Goal: Task Accomplishment & Management: Use online tool/utility

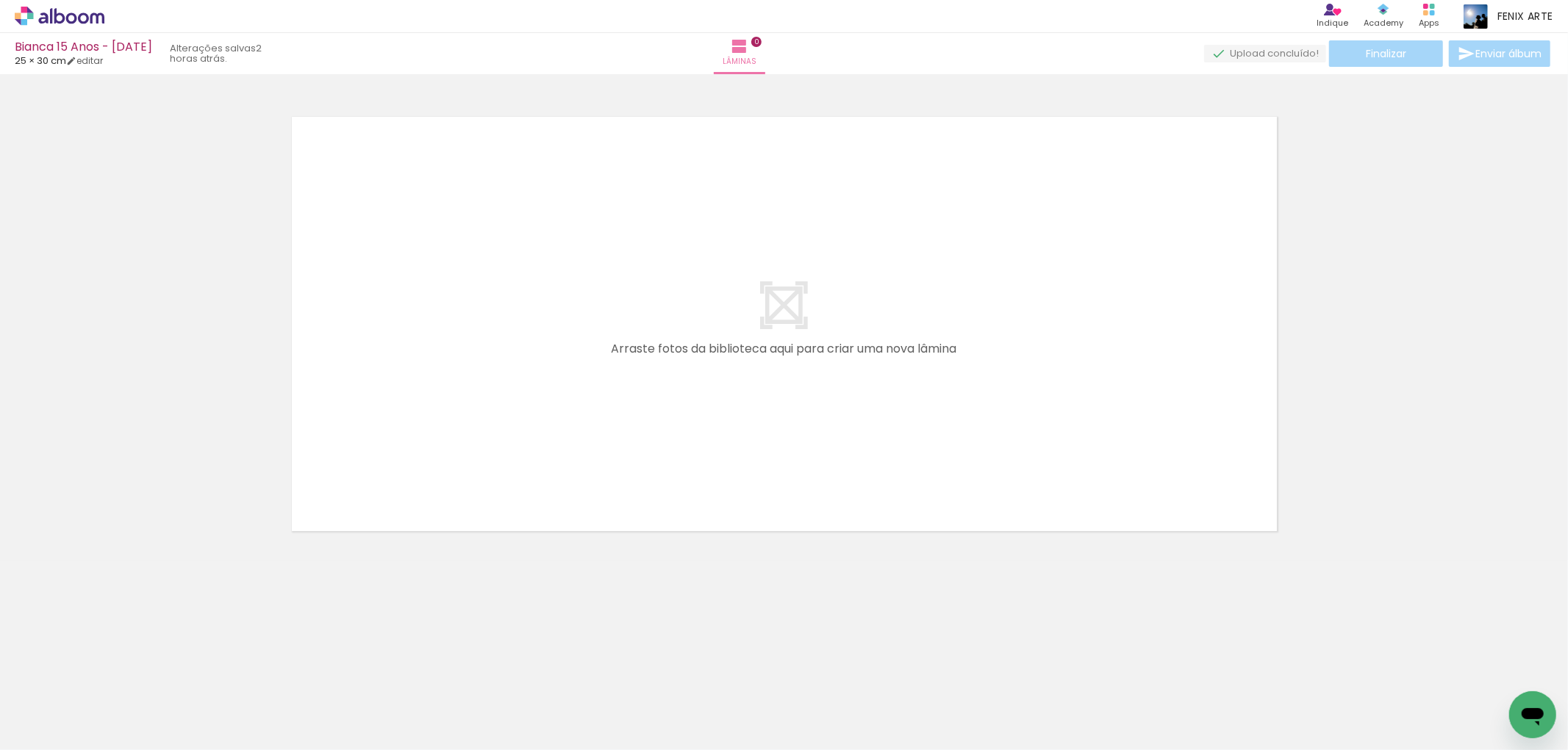
scroll to position [0, 687]
drag, startPoint x: 718, startPoint y: 695, endPoint x: 915, endPoint y: 423, distance: 335.8
click at [906, 435] on quentale-workspace at bounding box center [784, 375] width 1568 height 750
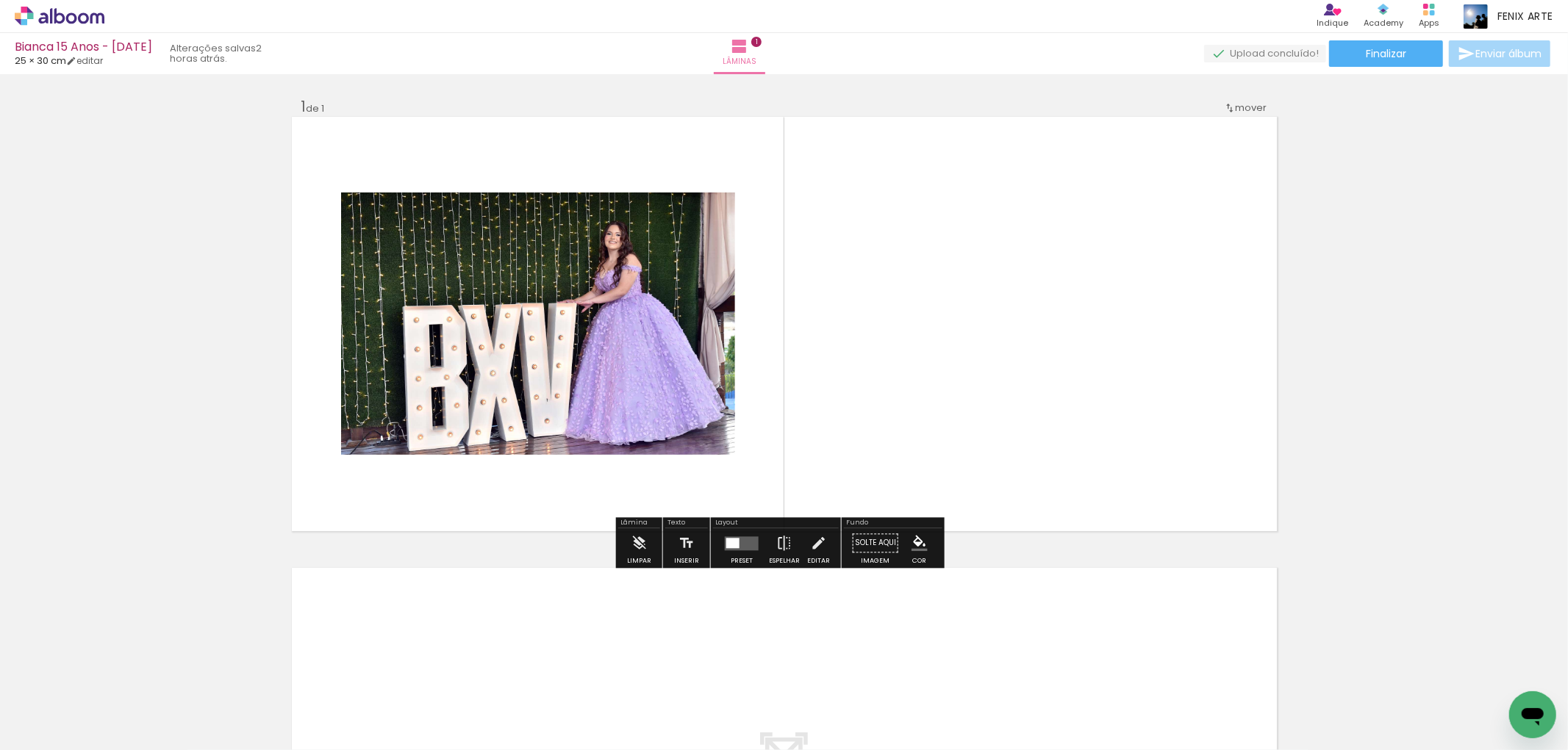
click at [743, 542] on quentale-layouter at bounding box center [741, 543] width 34 height 14
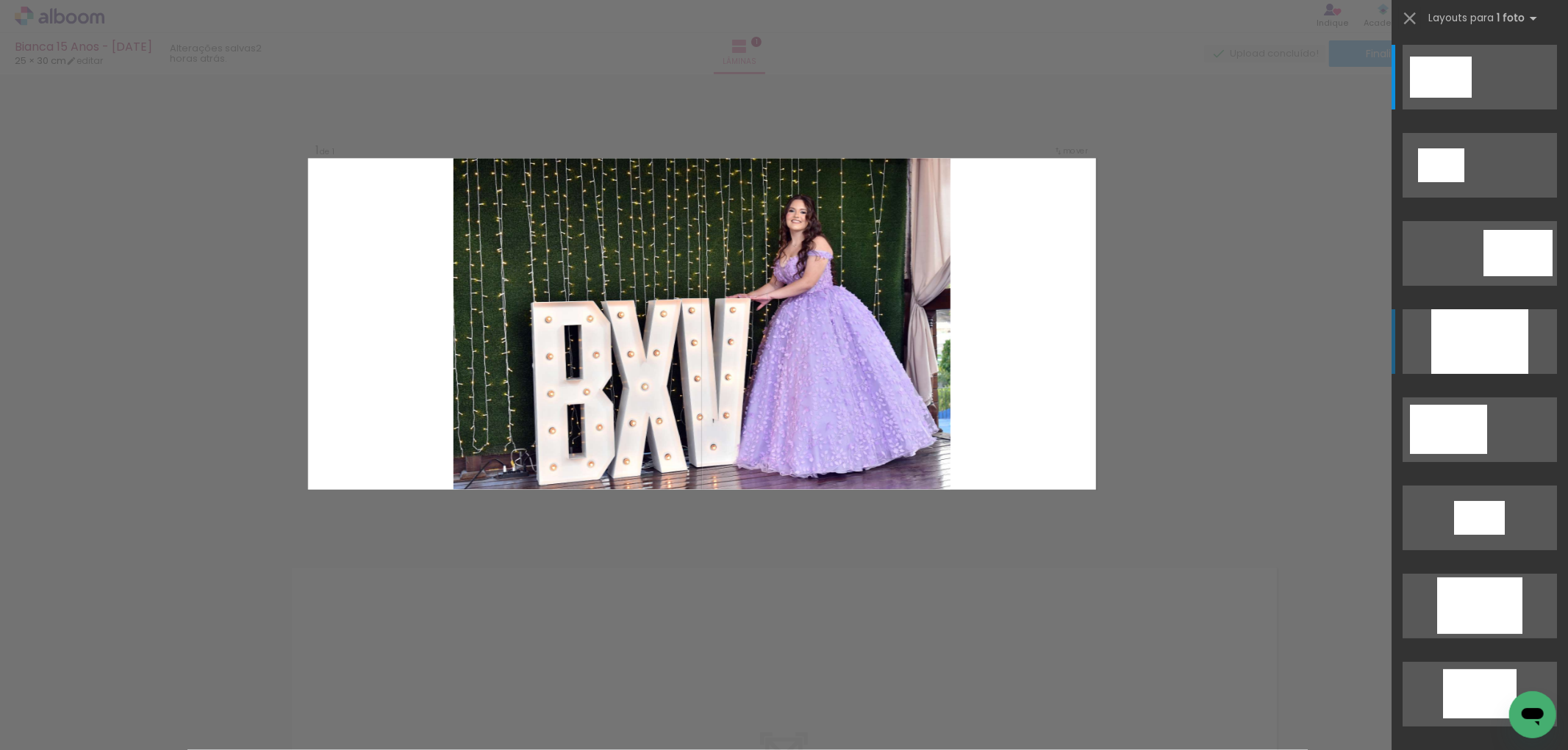
click at [1473, 356] on div at bounding box center [1479, 342] width 97 height 65
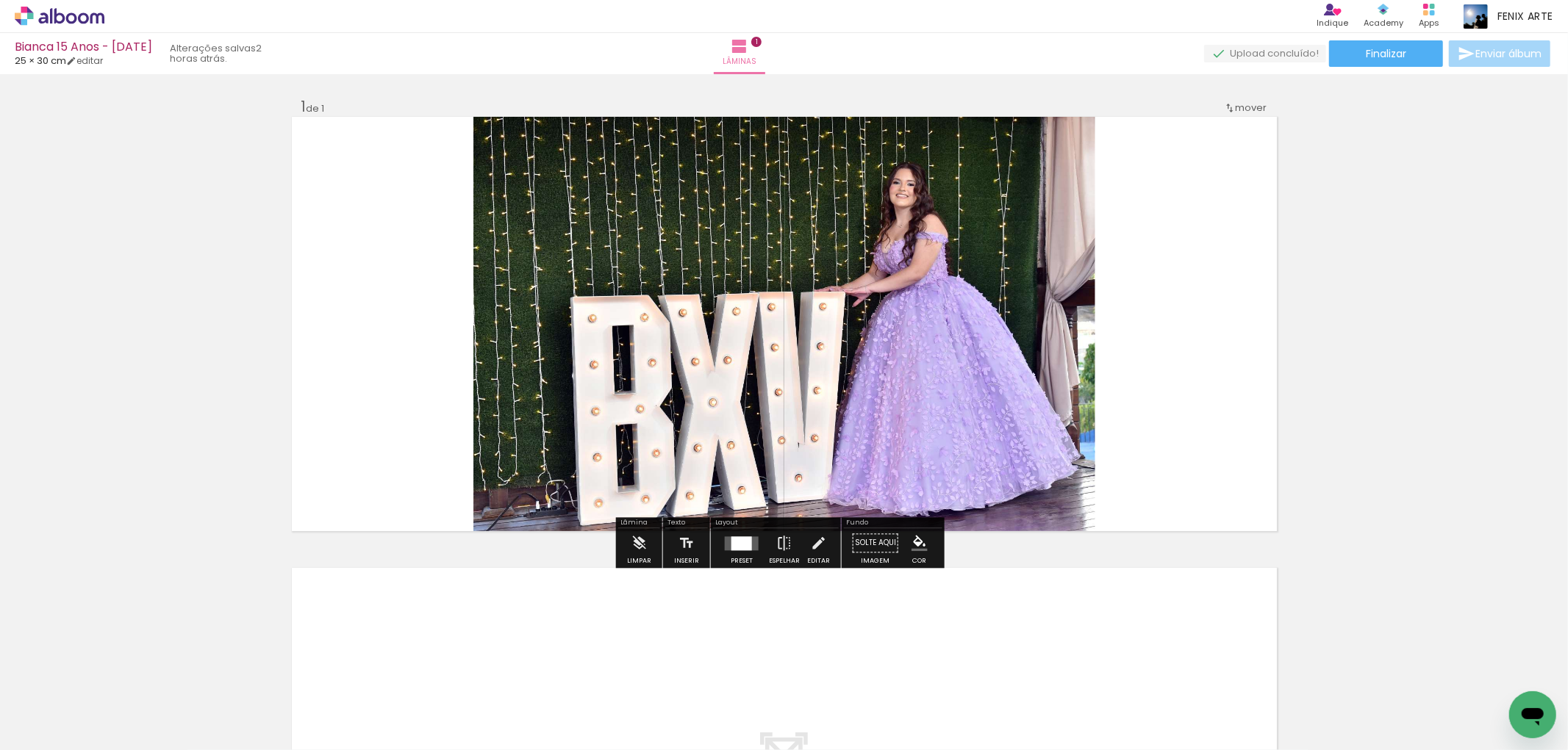
click at [931, 335] on quentale-photo at bounding box center [784, 324] width 622 height 415
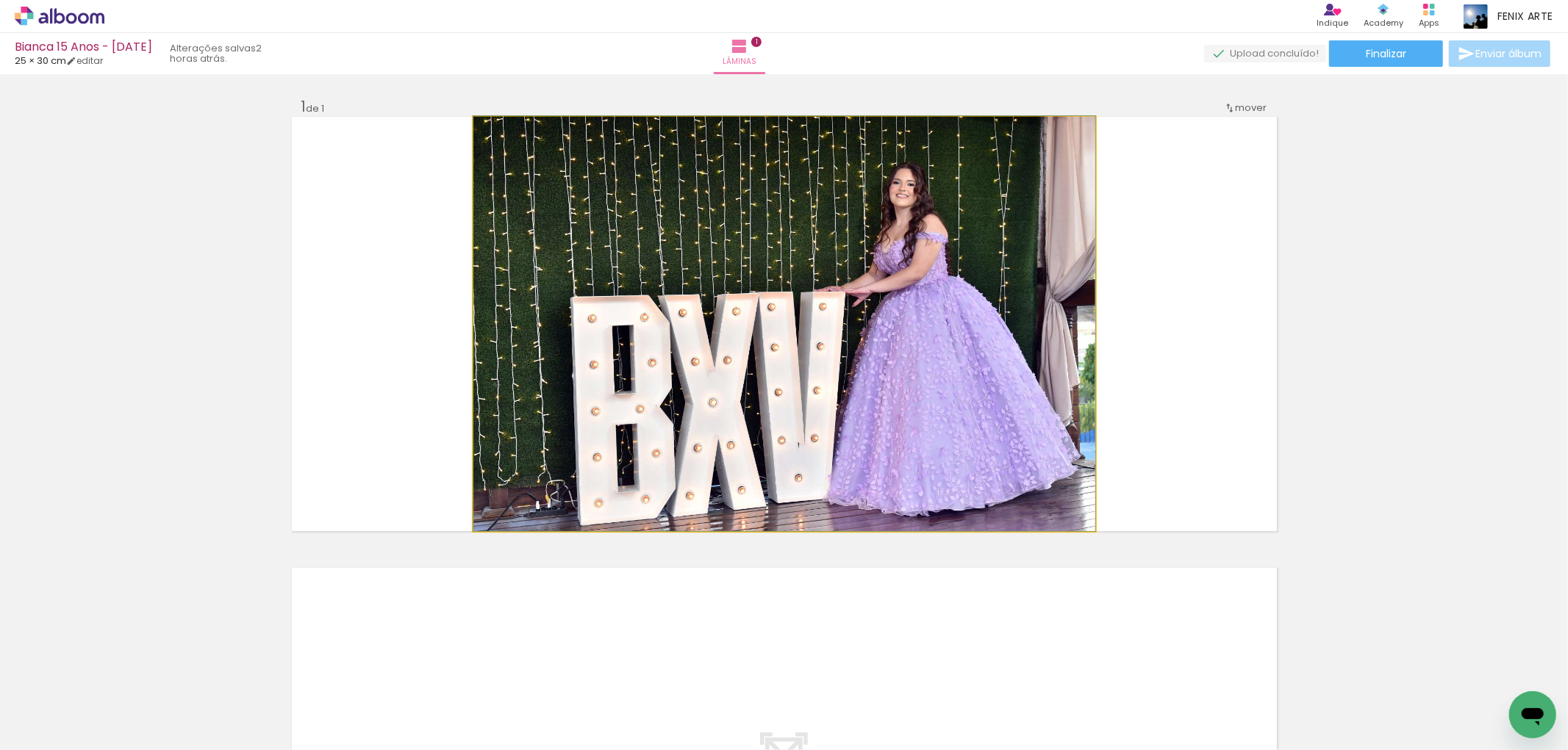
click at [931, 335] on quentale-photo at bounding box center [784, 324] width 622 height 415
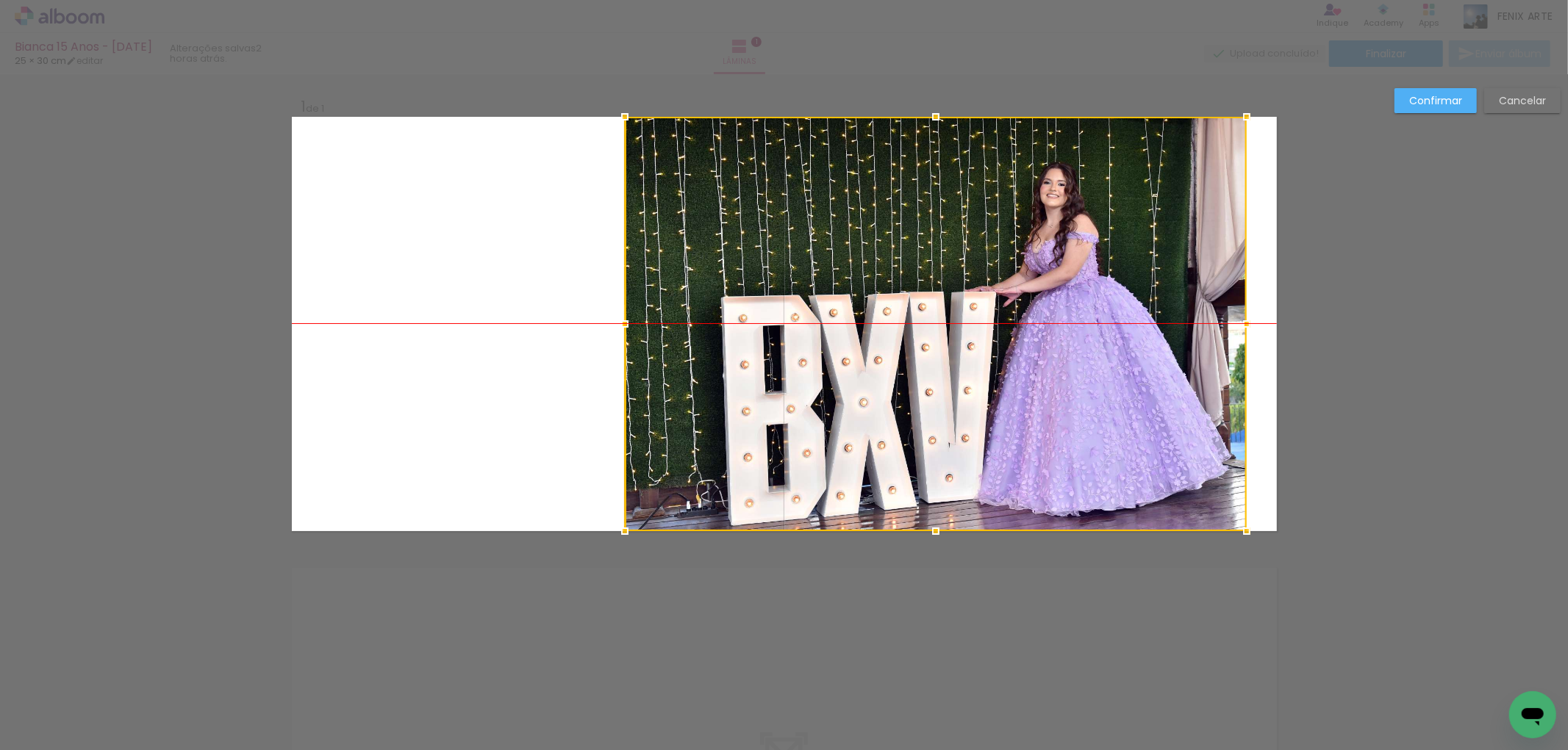
drag, startPoint x: 851, startPoint y: 347, endPoint x: 1181, endPoint y: 343, distance: 330.0
click at [1181, 343] on div at bounding box center [935, 324] width 622 height 415
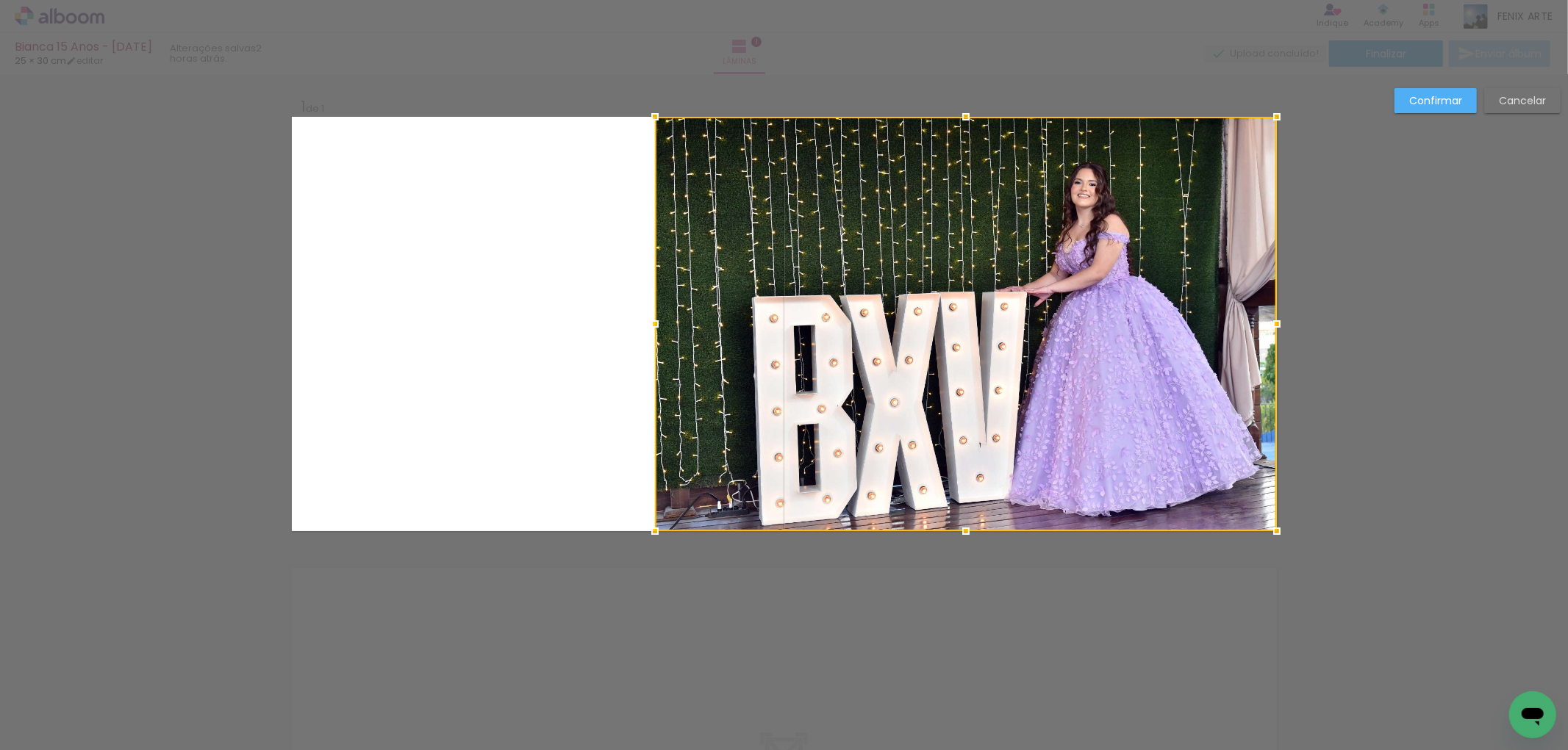
click at [0, 0] on slot "Confirmar" at bounding box center [0, 0] width 0 height 0
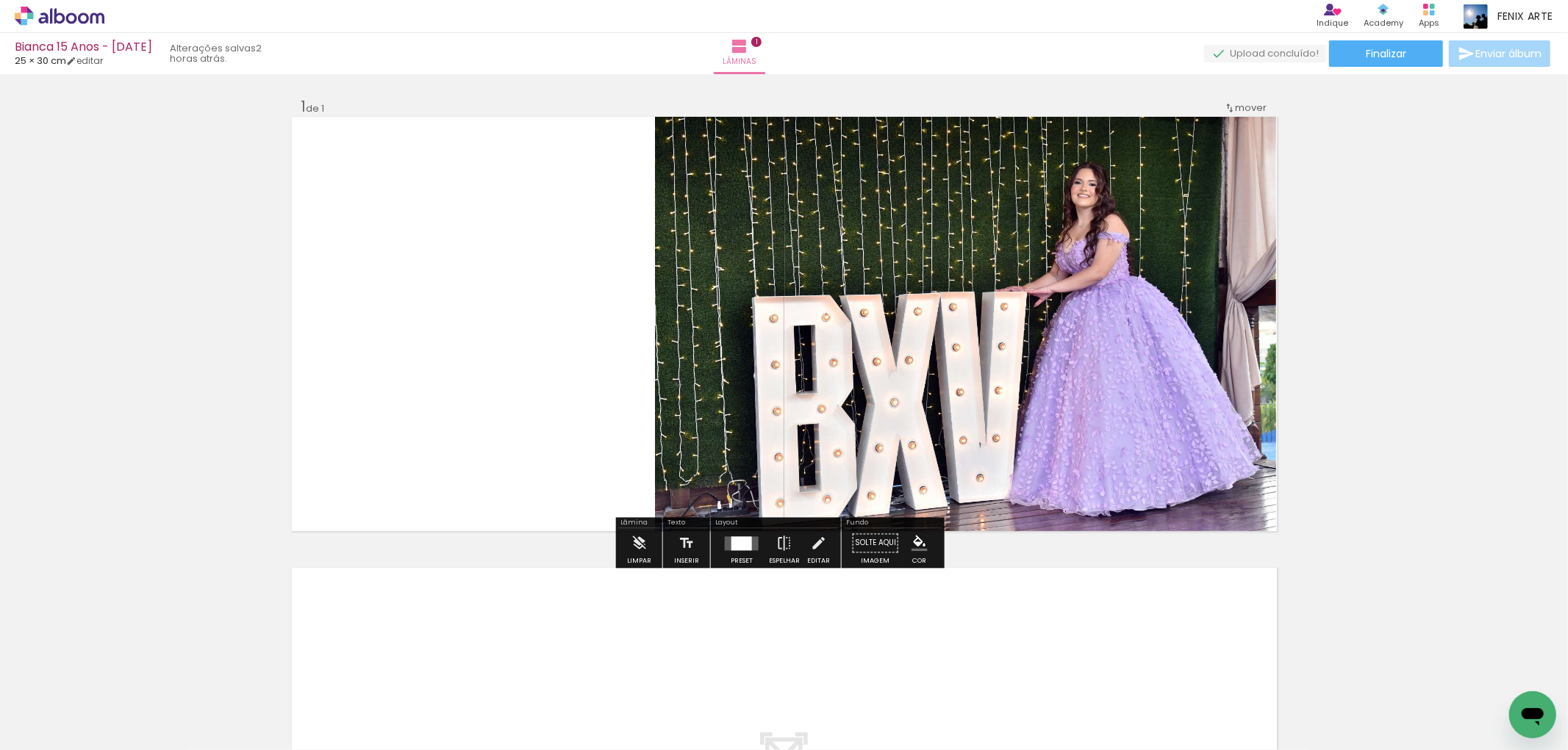
scroll to position [245, 0]
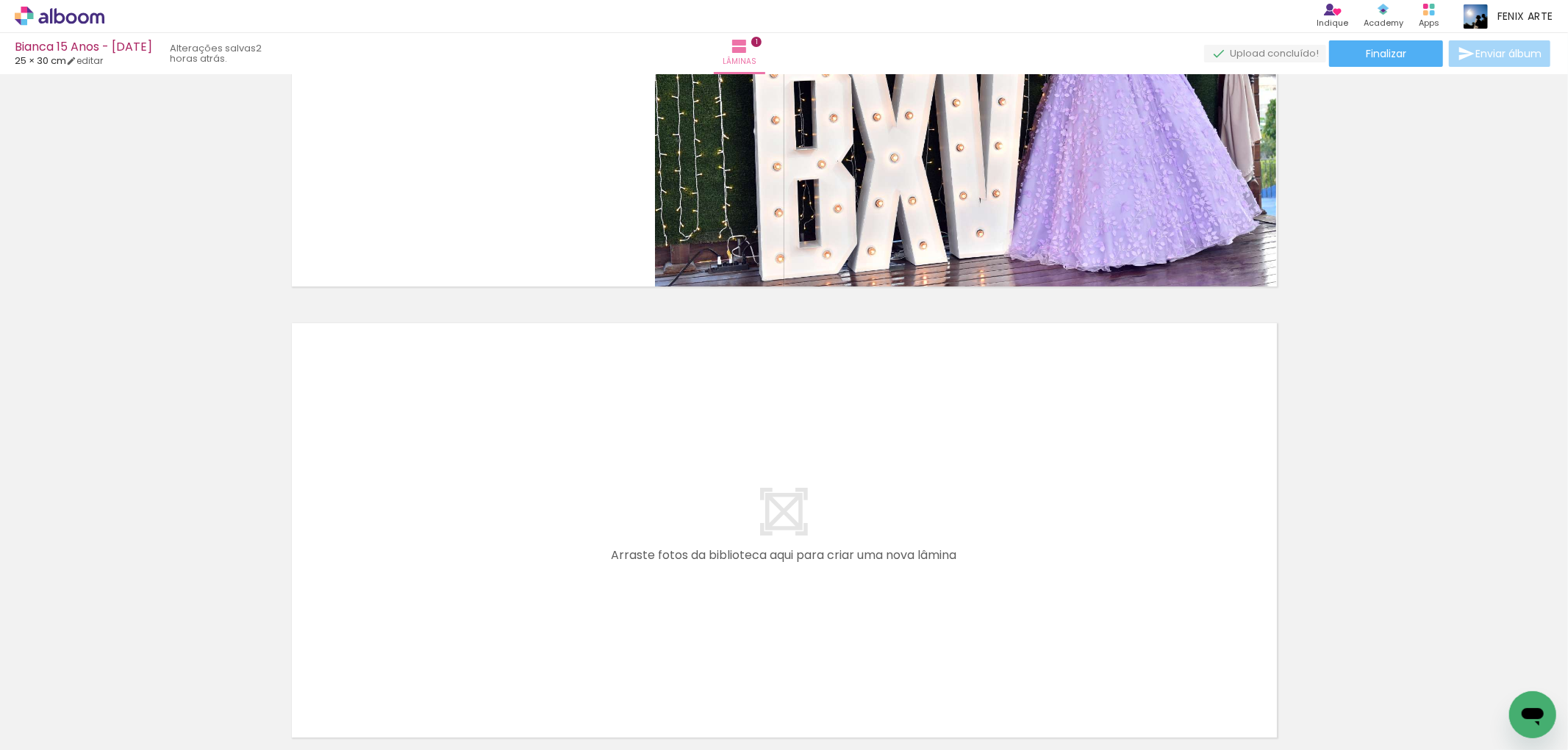
click at [69, 706] on input "Todas as fotos" at bounding box center [41, 705] width 56 height 12
click at [74, 697] on paper-item "Não utilizadas" at bounding box center [47, 700] width 76 height 12
type input "Não utilizadas"
drag, startPoint x: 139, startPoint y: 701, endPoint x: 554, endPoint y: 537, distance: 446.2
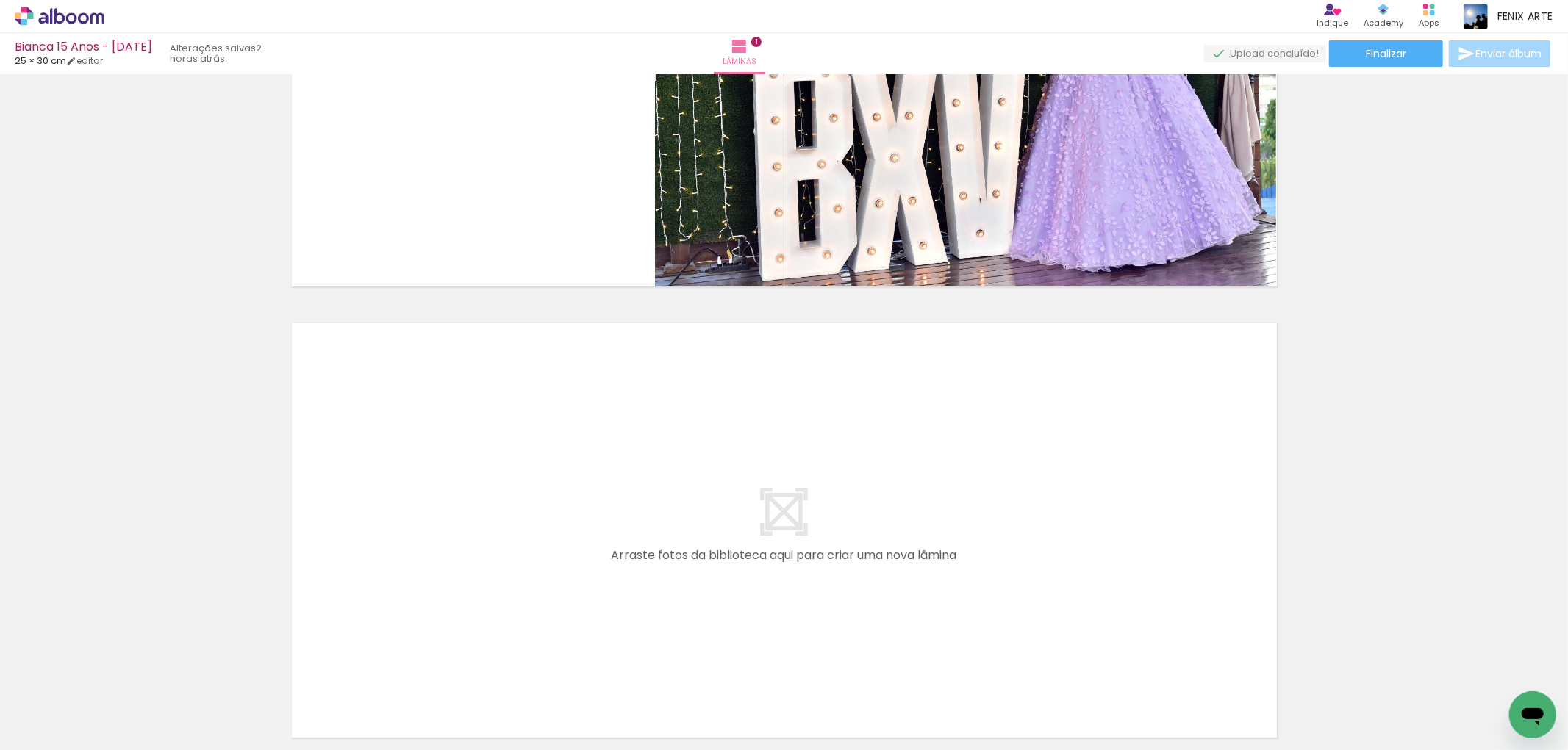
click at [554, 537] on quentale-workspace at bounding box center [784, 375] width 1568 height 750
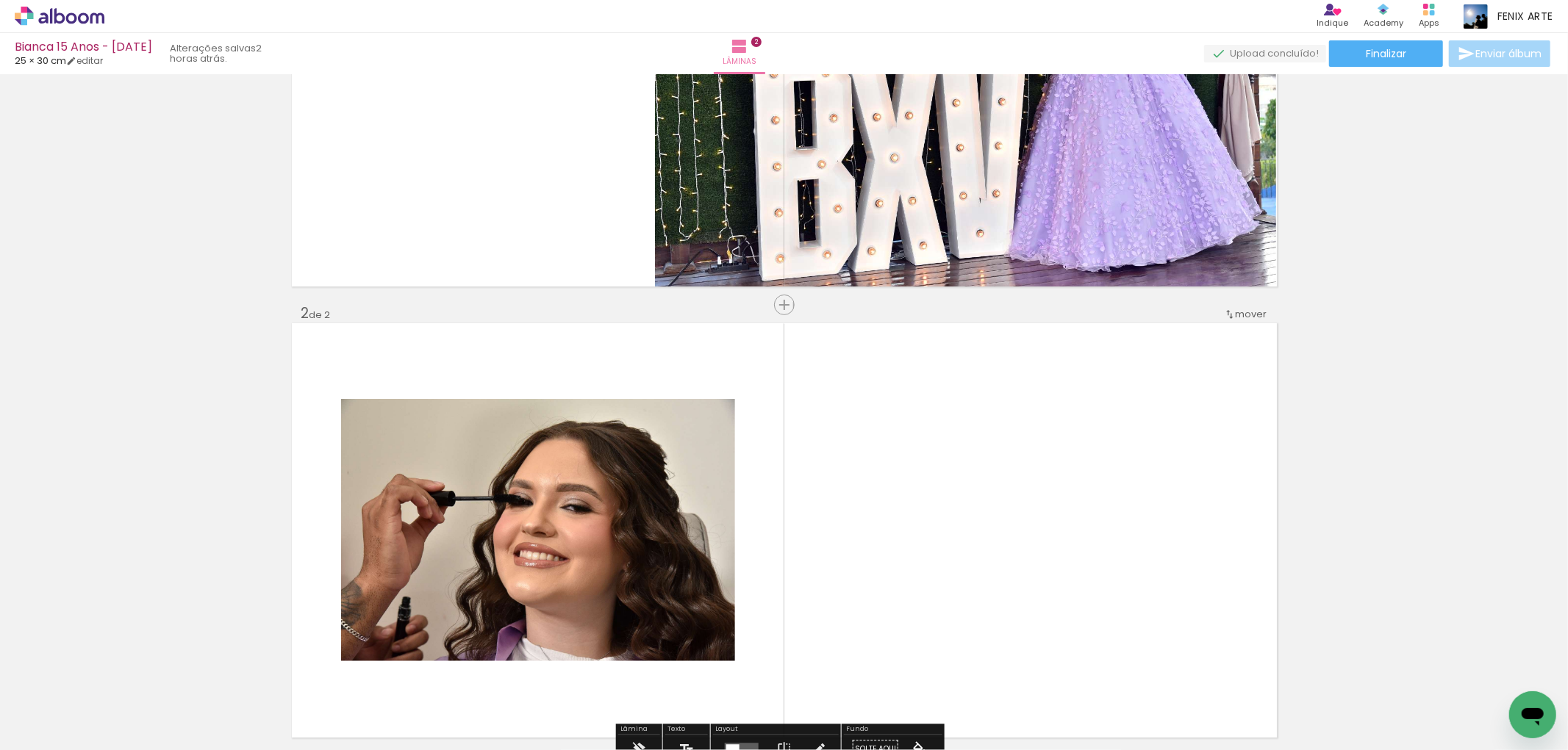
scroll to position [408, 0]
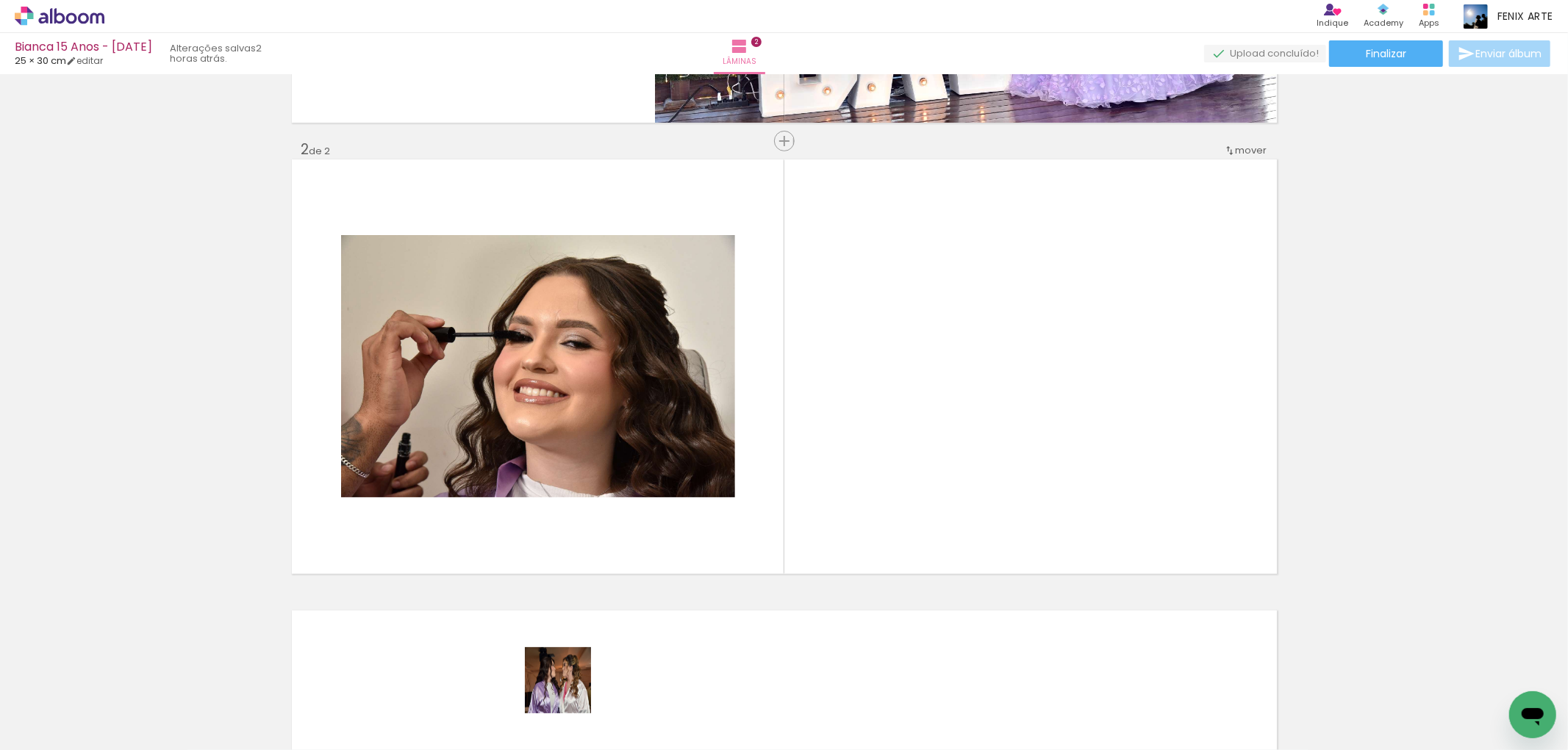
drag, startPoint x: 569, startPoint y: 691, endPoint x: 533, endPoint y: 614, distance: 85.0
click at [625, 550] on quentale-workspace at bounding box center [784, 375] width 1568 height 750
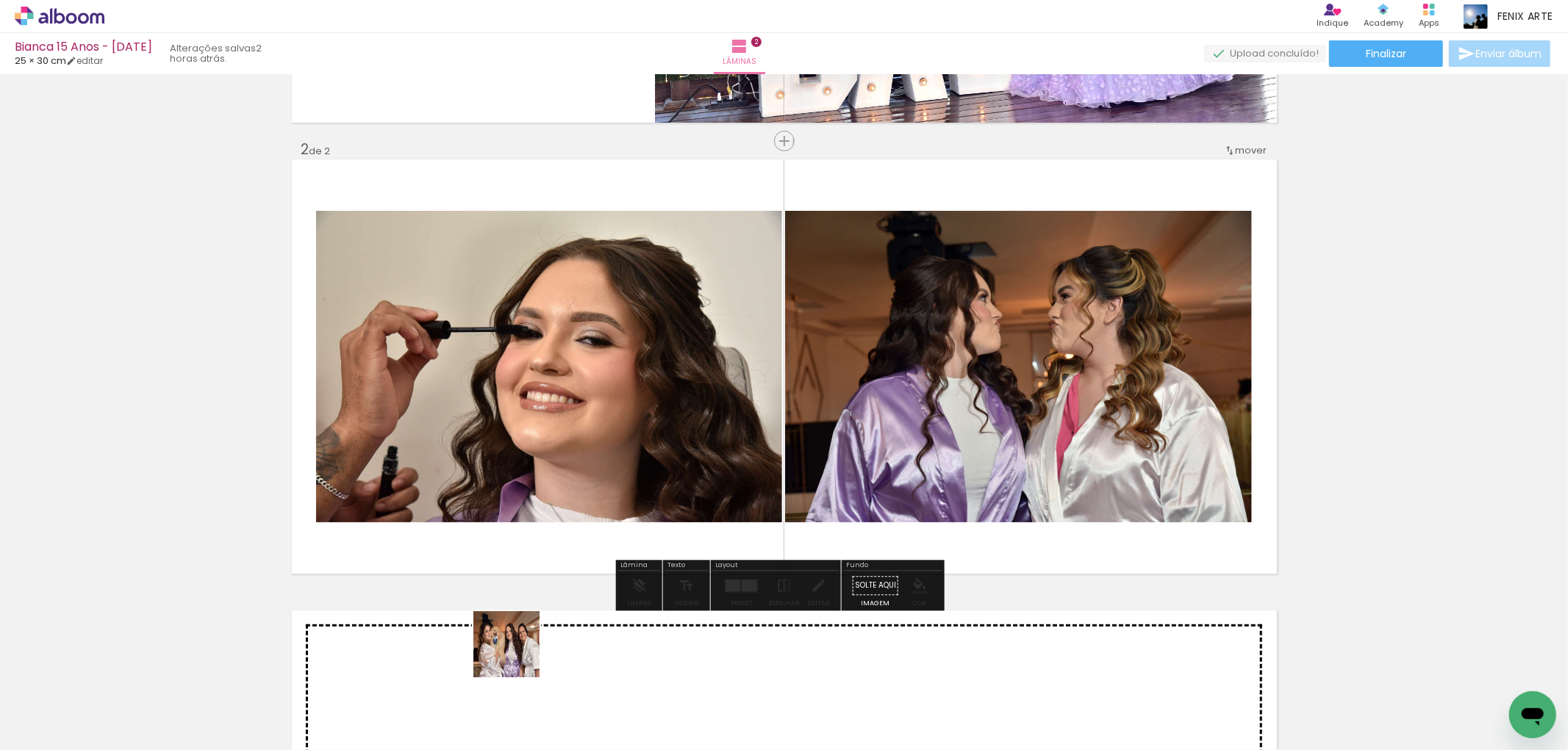
drag, startPoint x: 480, startPoint y: 687, endPoint x: 516, endPoint y: 623, distance: 73.4
click at [589, 526] on quentale-workspace at bounding box center [784, 375] width 1568 height 750
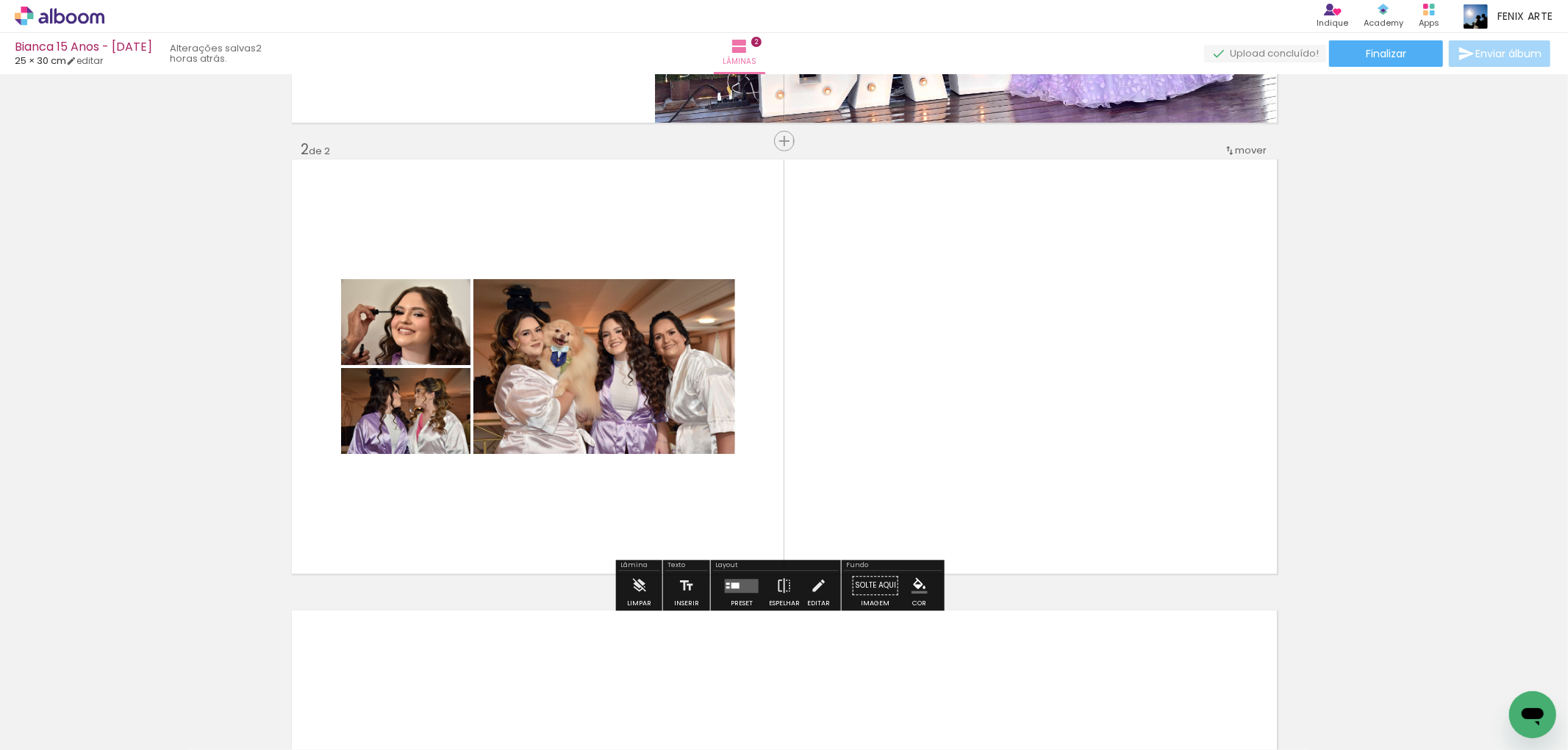
drag, startPoint x: 496, startPoint y: 701, endPoint x: 429, endPoint y: 659, distance: 79.1
click at [587, 520] on quentale-workspace at bounding box center [784, 375] width 1568 height 750
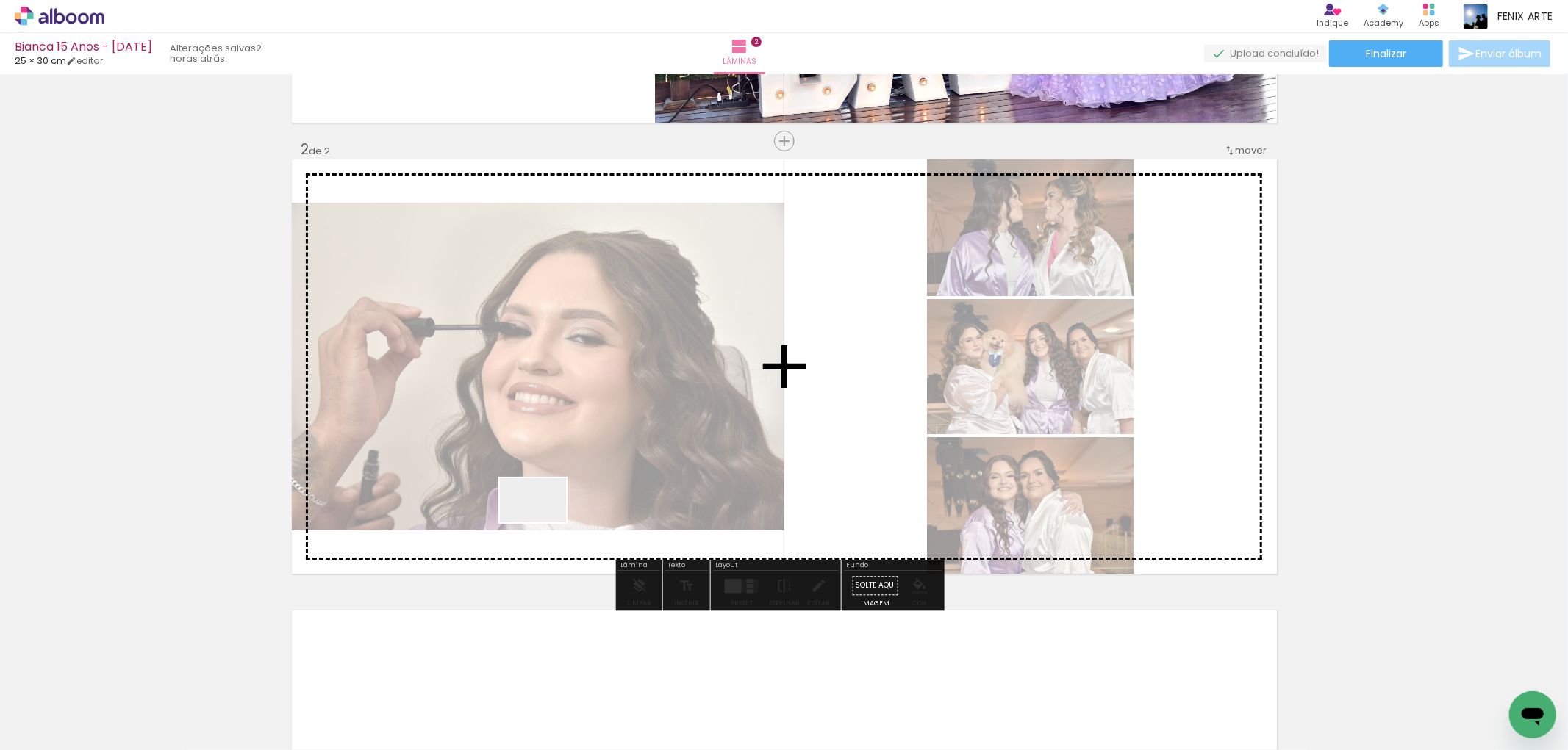
drag, startPoint x: 409, startPoint y: 689, endPoint x: 553, endPoint y: 569, distance: 187.4
click at [554, 492] on quentale-workspace at bounding box center [784, 375] width 1568 height 750
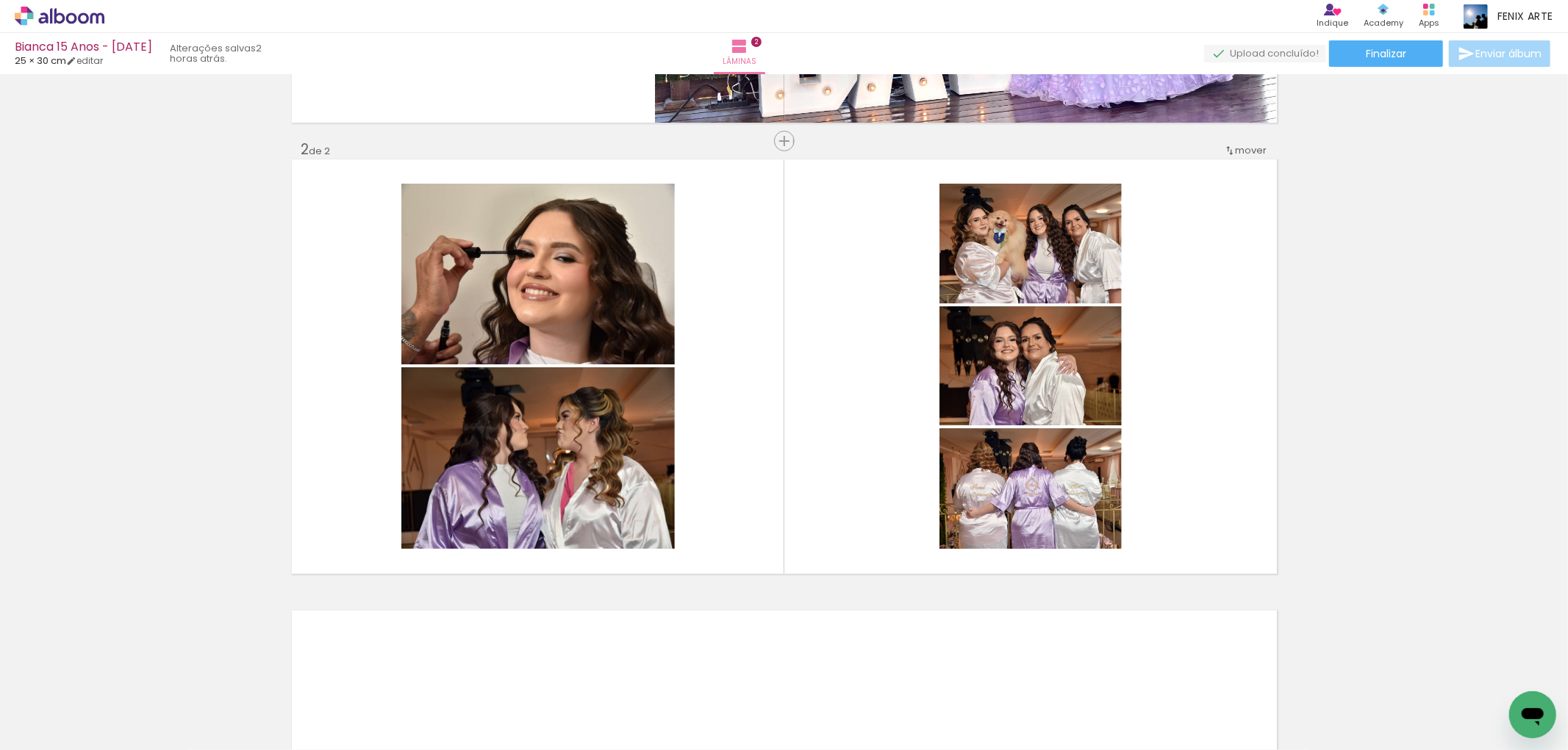
scroll to position [0, 1248]
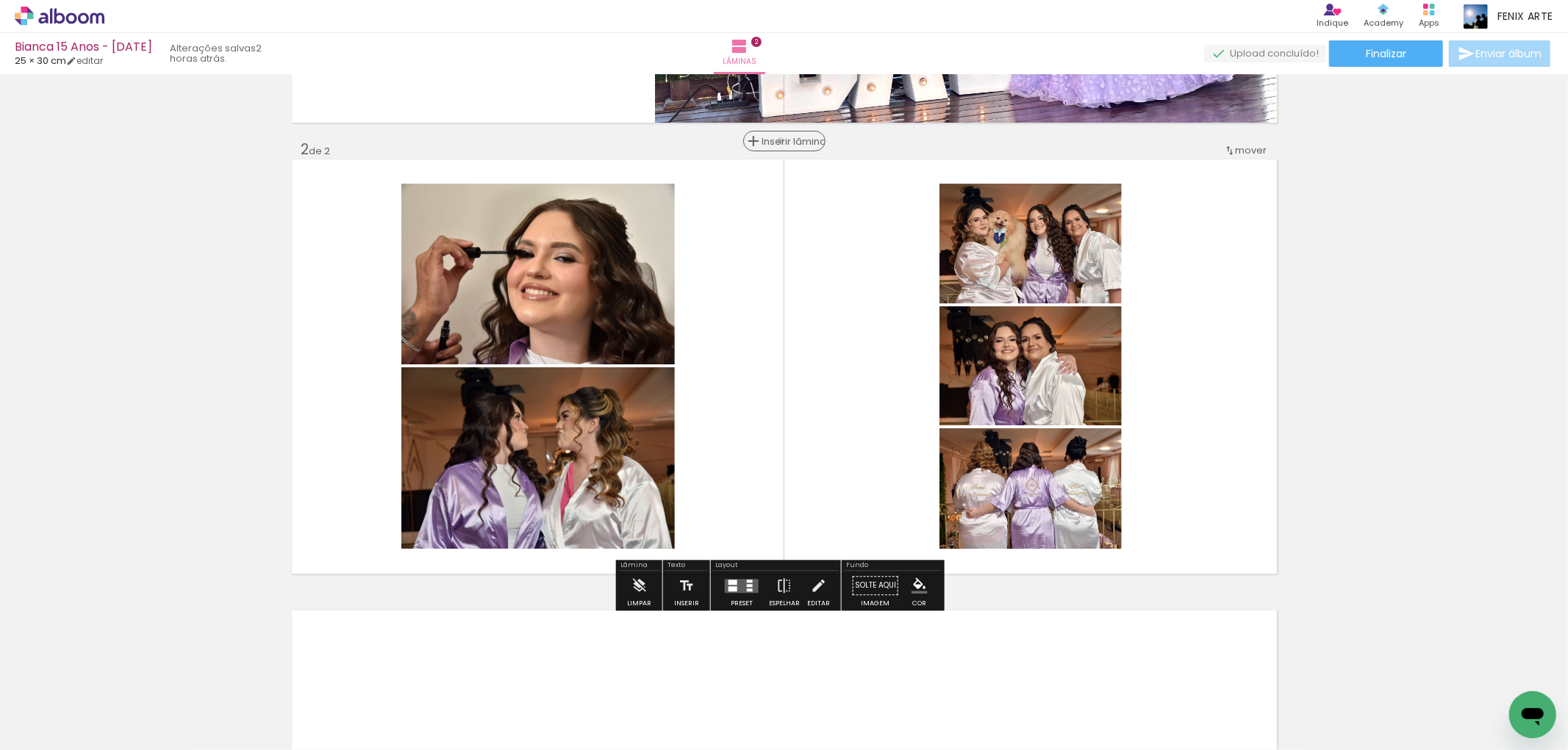
click at [779, 140] on span "Inserir lâmina" at bounding box center [790, 142] width 57 height 10
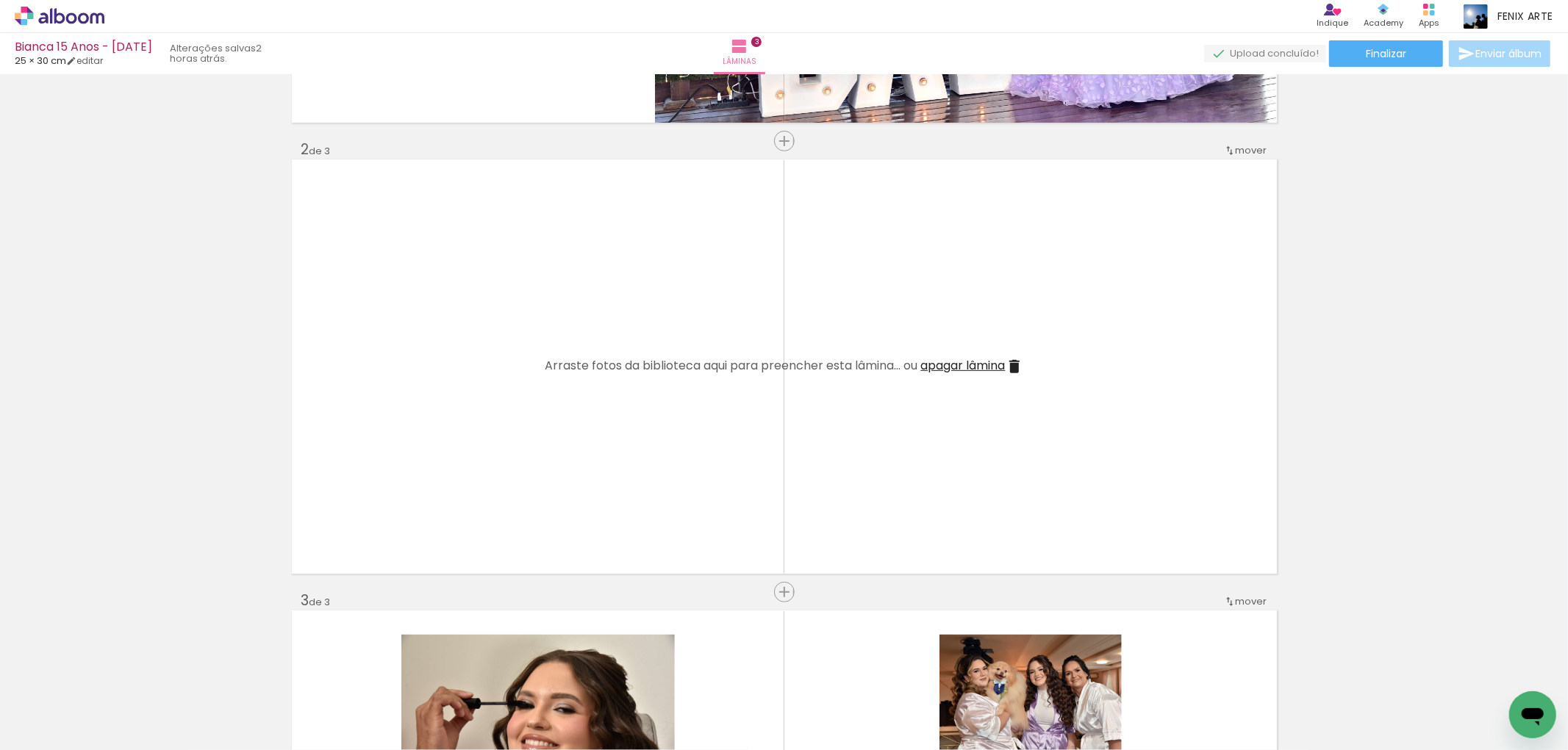
scroll to position [572, 0]
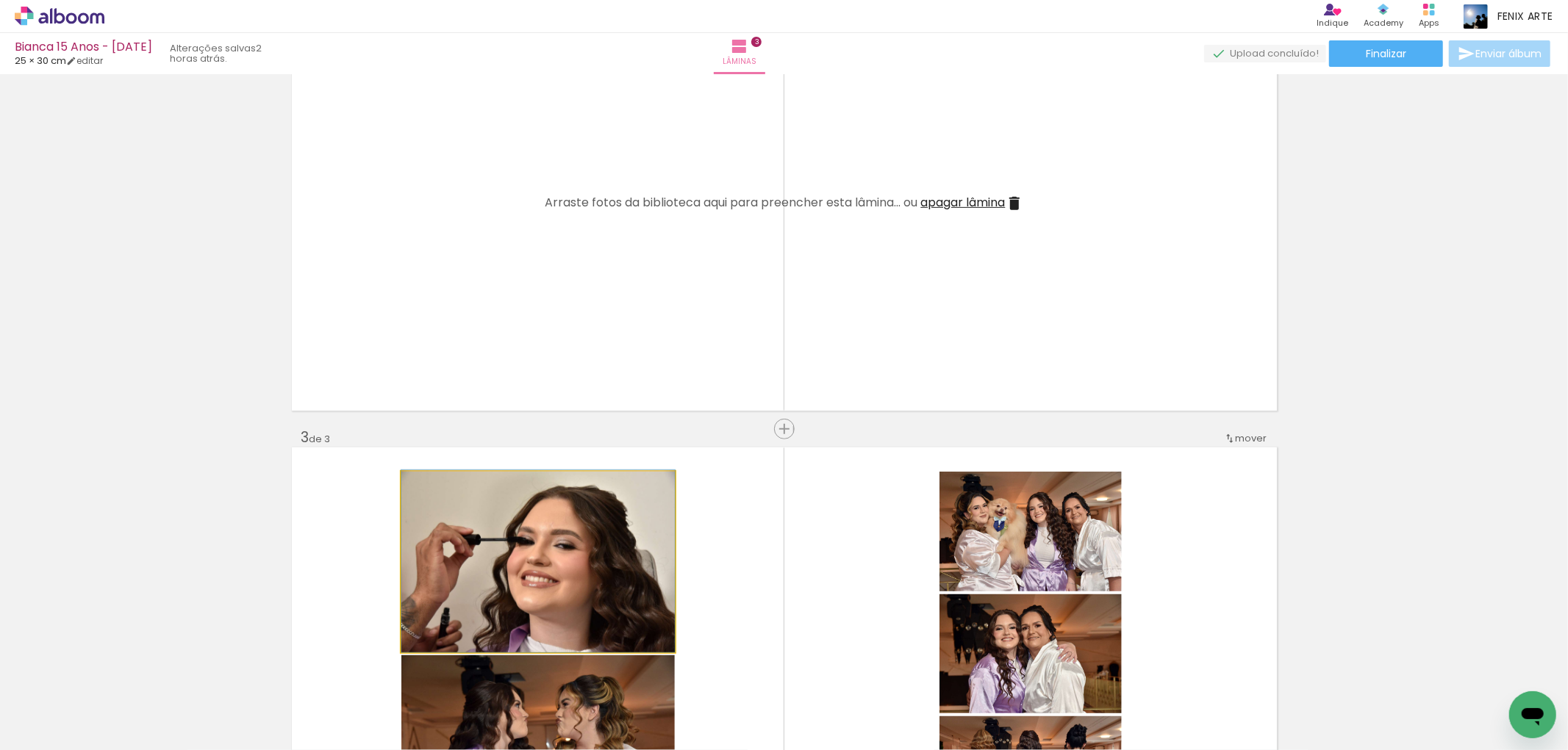
drag, startPoint x: 567, startPoint y: 552, endPoint x: 640, endPoint y: 408, distance: 161.4
click at [670, 319] on div "Inserir lâmina 1 de 3 Inserir lâmina 2 de 3 Inserir lâmina 3 de 3" at bounding box center [784, 411] width 1568 height 1805
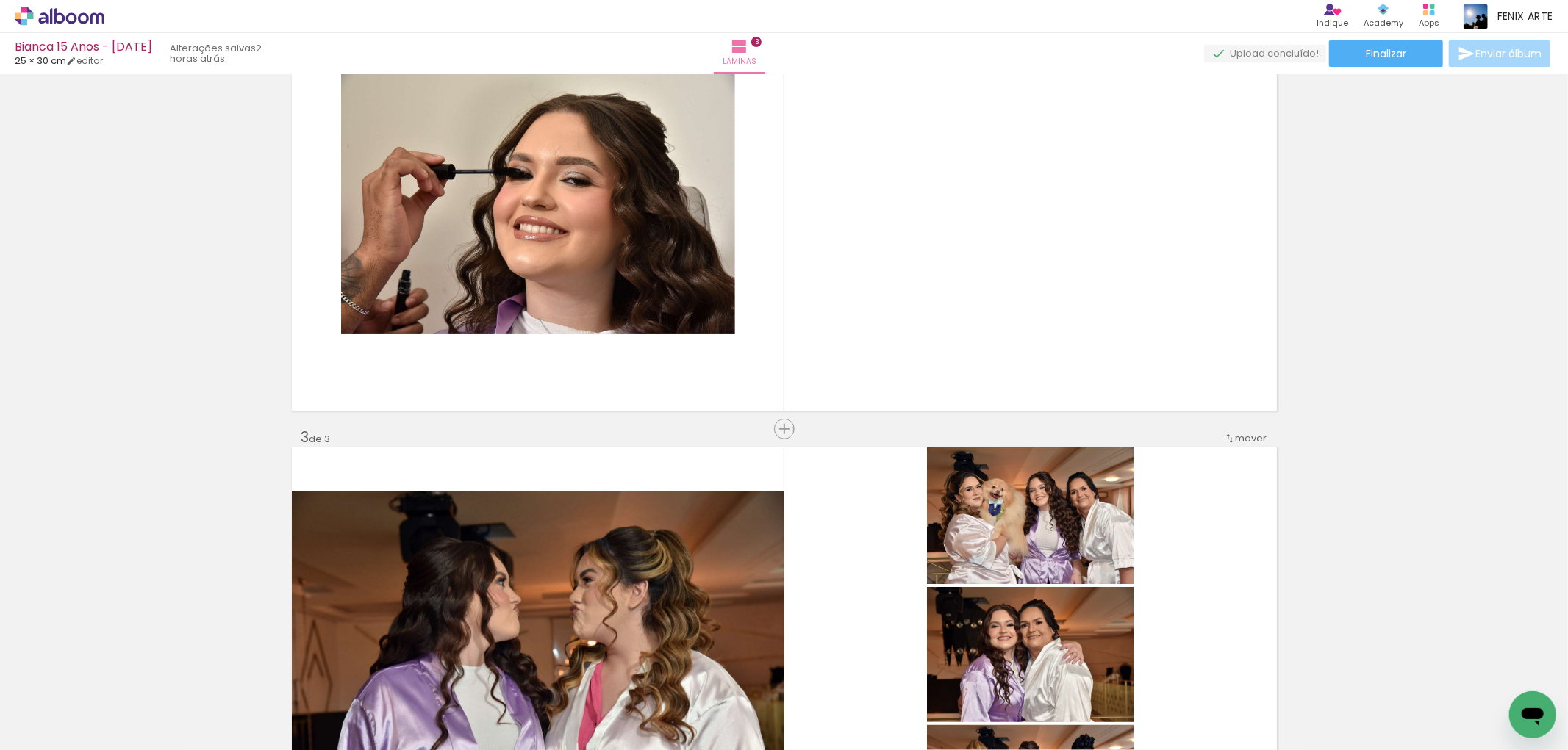
scroll to position [0, 775]
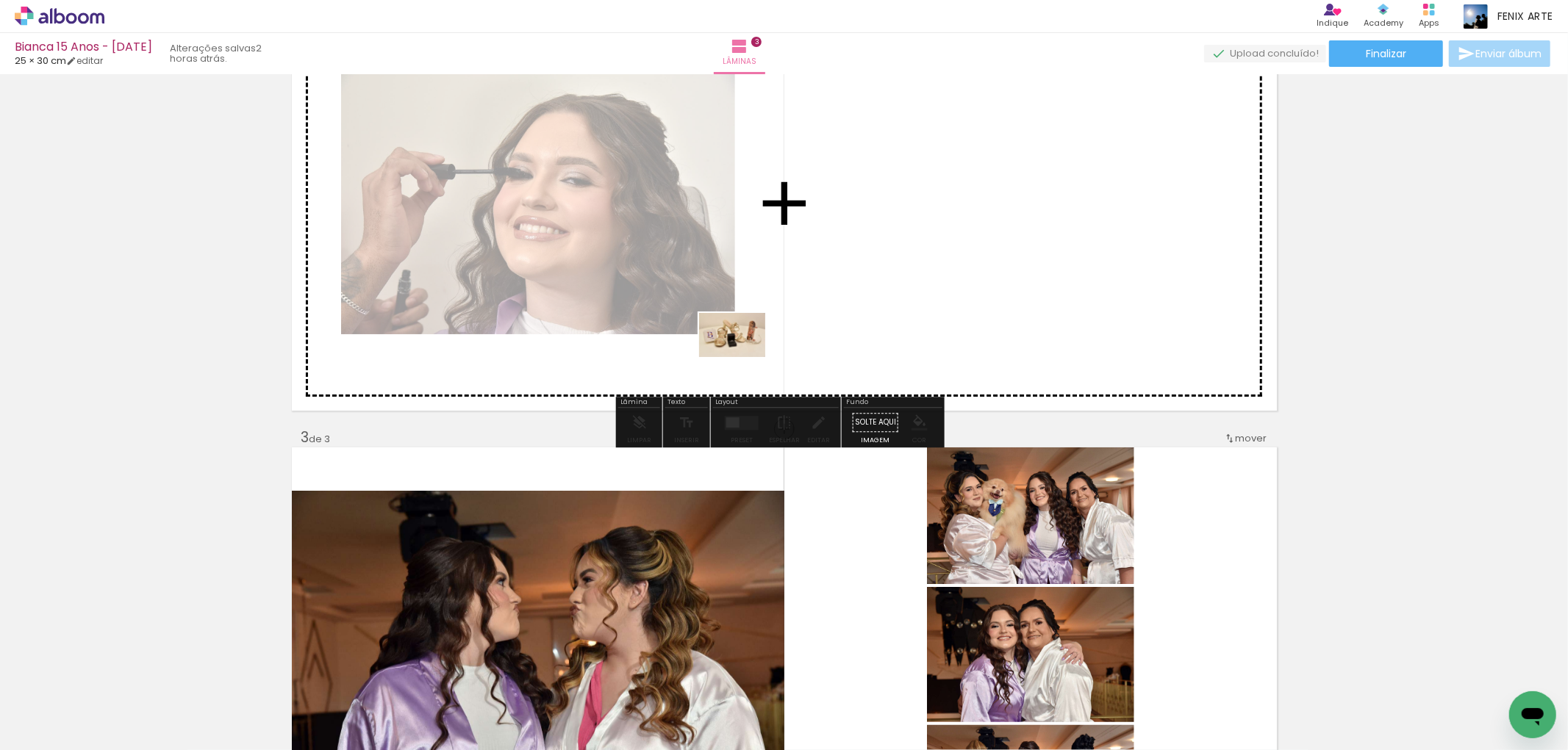
drag, startPoint x: 531, startPoint y: 702, endPoint x: 743, endPoint y: 357, distance: 404.9
click at [743, 357] on quentale-workspace at bounding box center [784, 375] width 1568 height 750
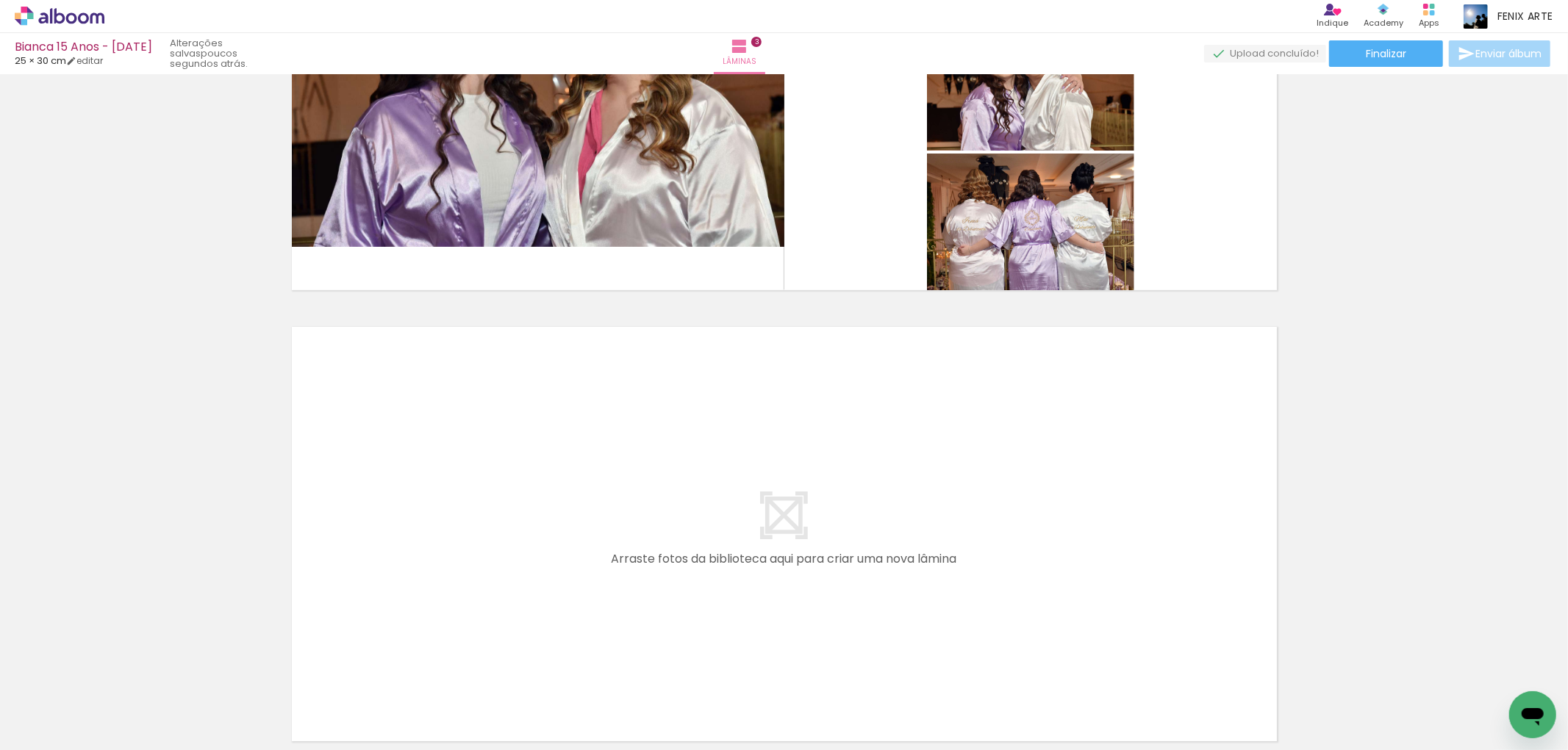
scroll to position [1225, 0]
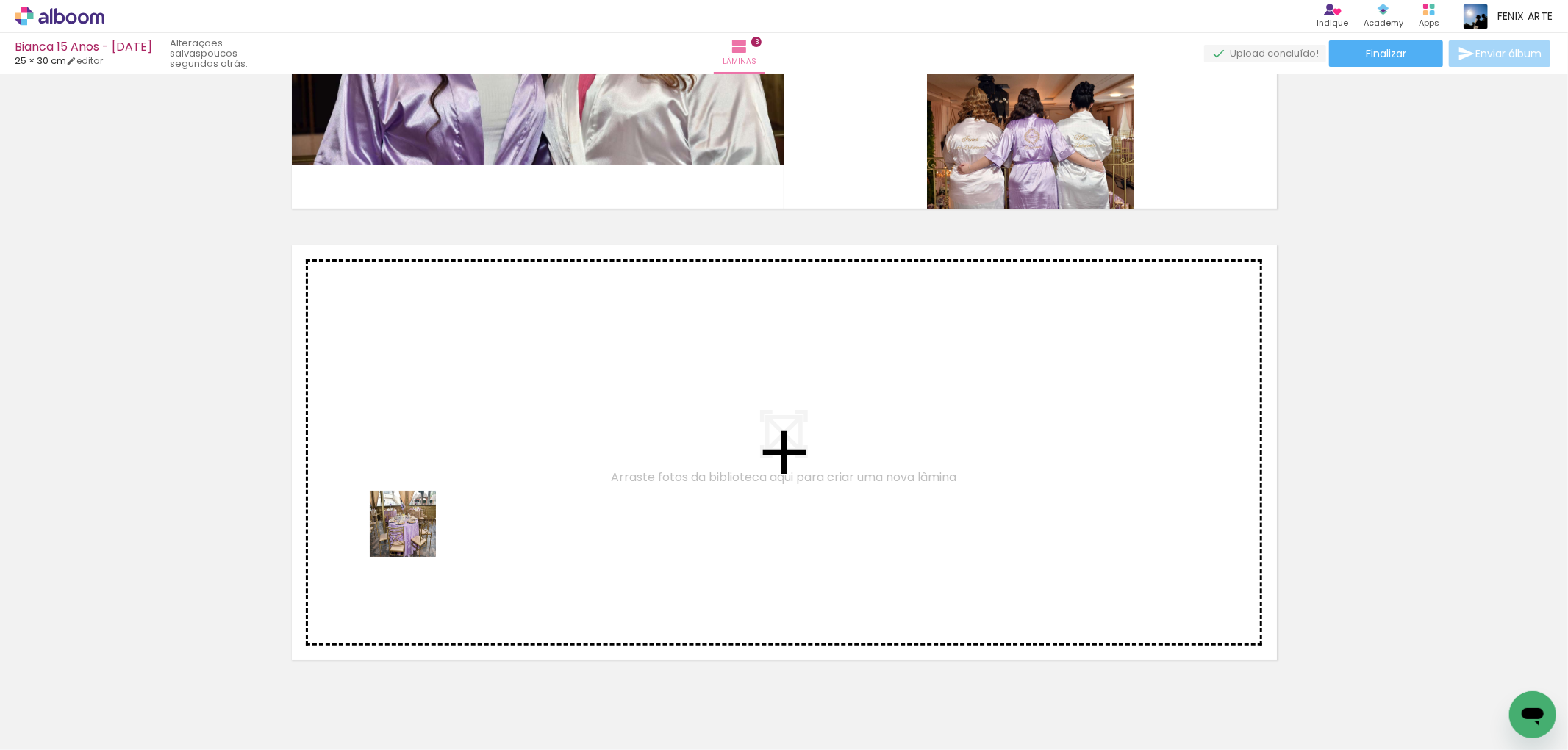
drag, startPoint x: 183, startPoint y: 679, endPoint x: 263, endPoint y: 617, distance: 101.2
click at [419, 527] on quentale-workspace at bounding box center [784, 375] width 1568 height 750
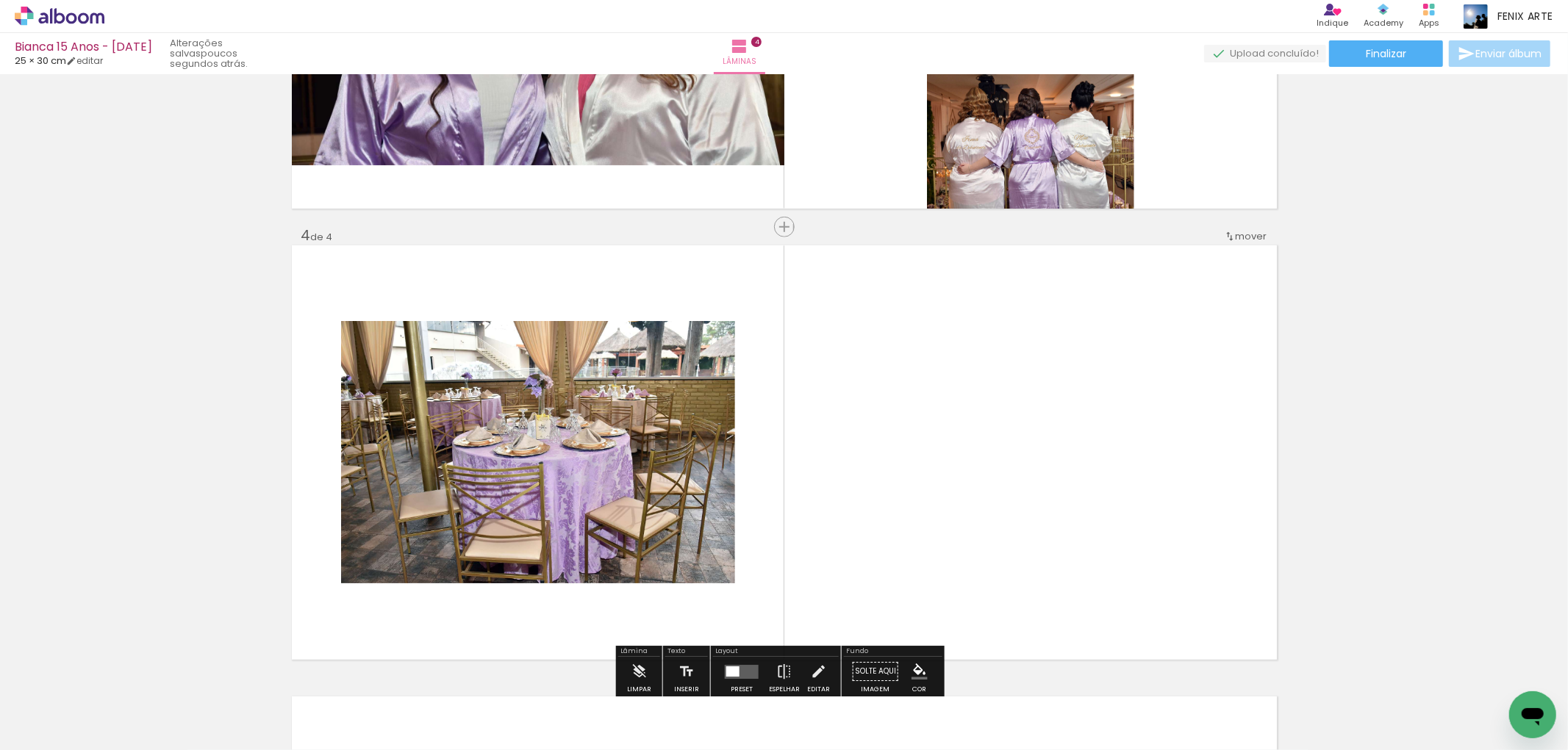
scroll to position [1311, 0]
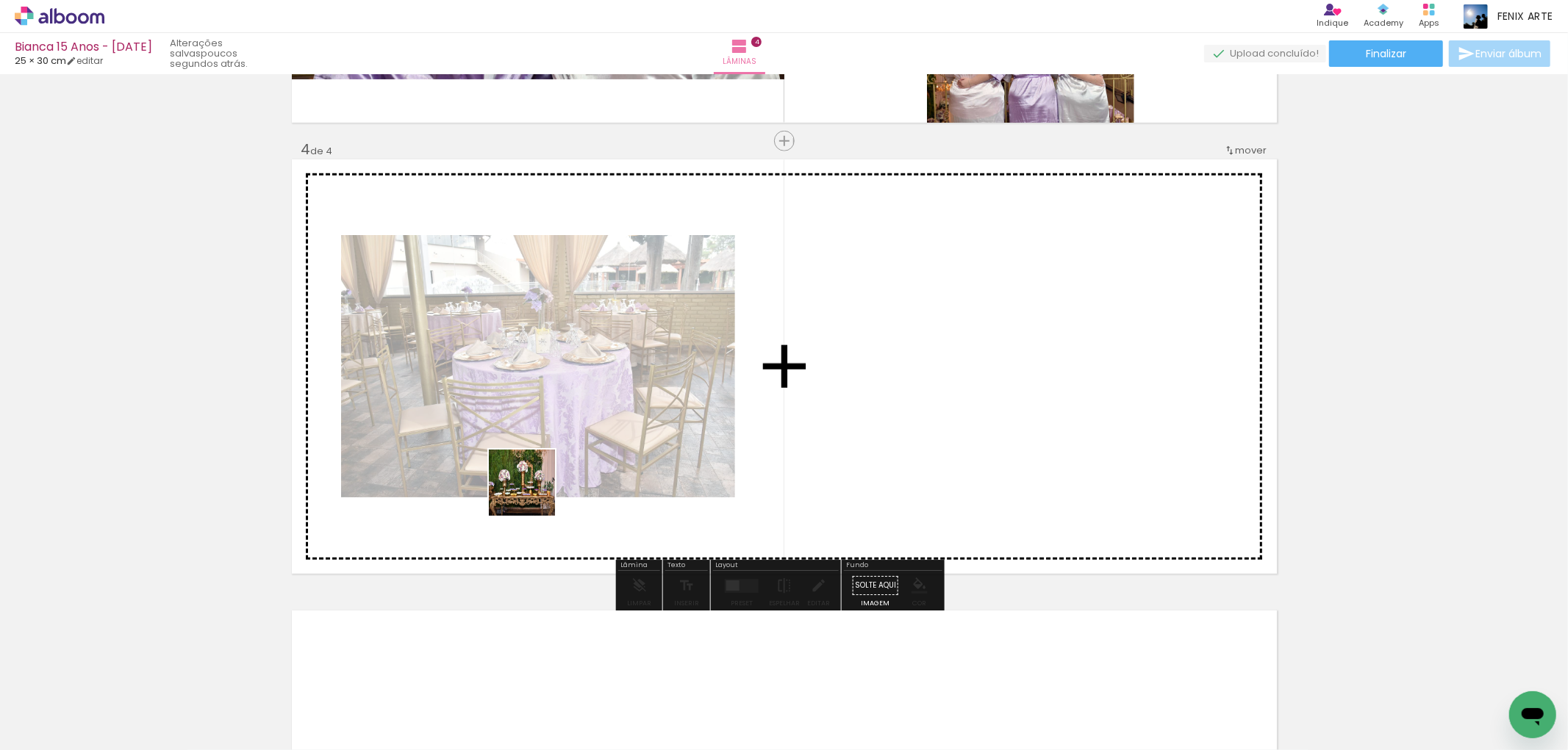
drag, startPoint x: 170, startPoint y: 689, endPoint x: 277, endPoint y: 595, distance: 142.4
click at [538, 482] on quentale-workspace at bounding box center [784, 375] width 1568 height 750
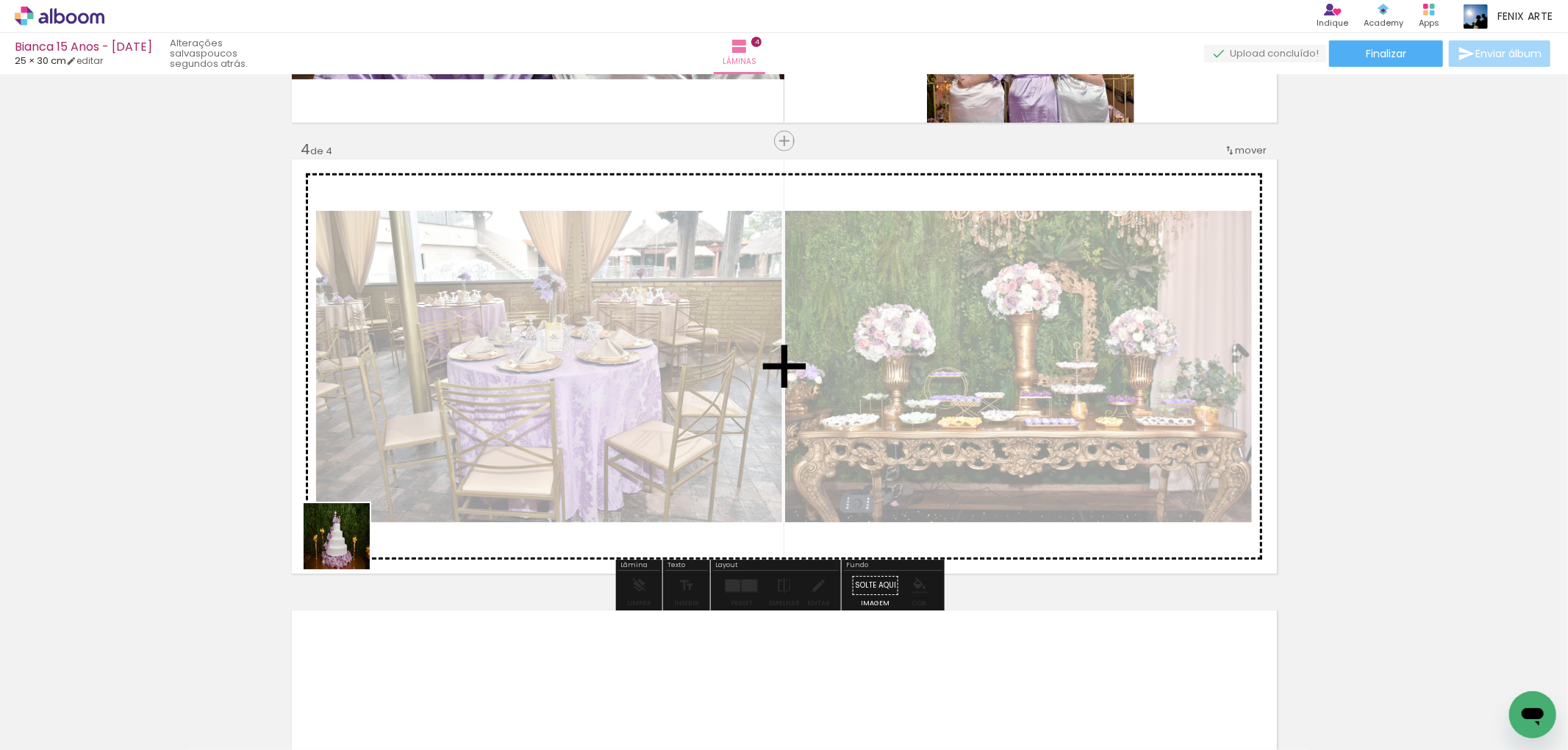
drag, startPoint x: 170, startPoint y: 691, endPoint x: 537, endPoint y: 400, distance: 468.4
click at [535, 402] on quentale-workspace at bounding box center [784, 375] width 1568 height 750
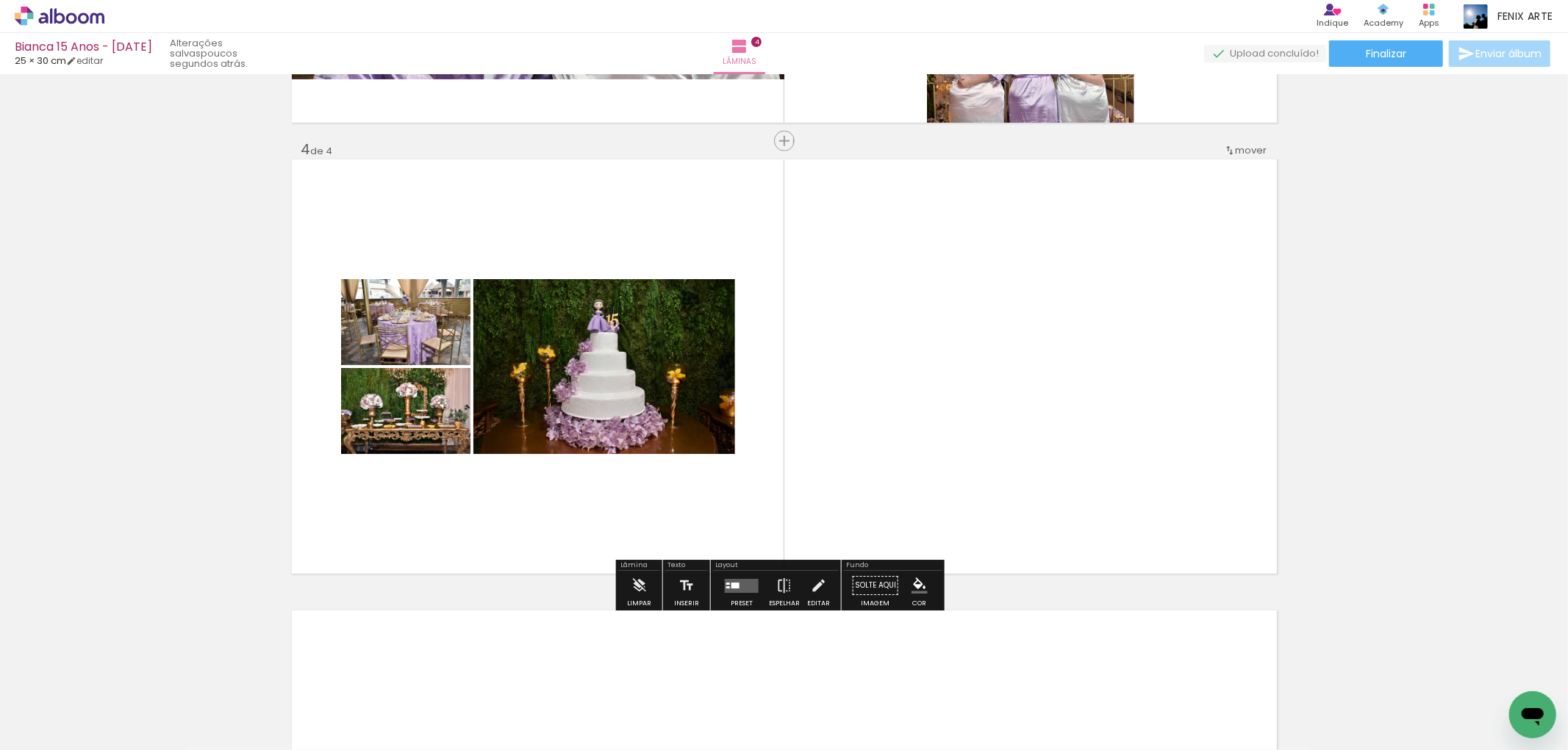
scroll to position [1556, 0]
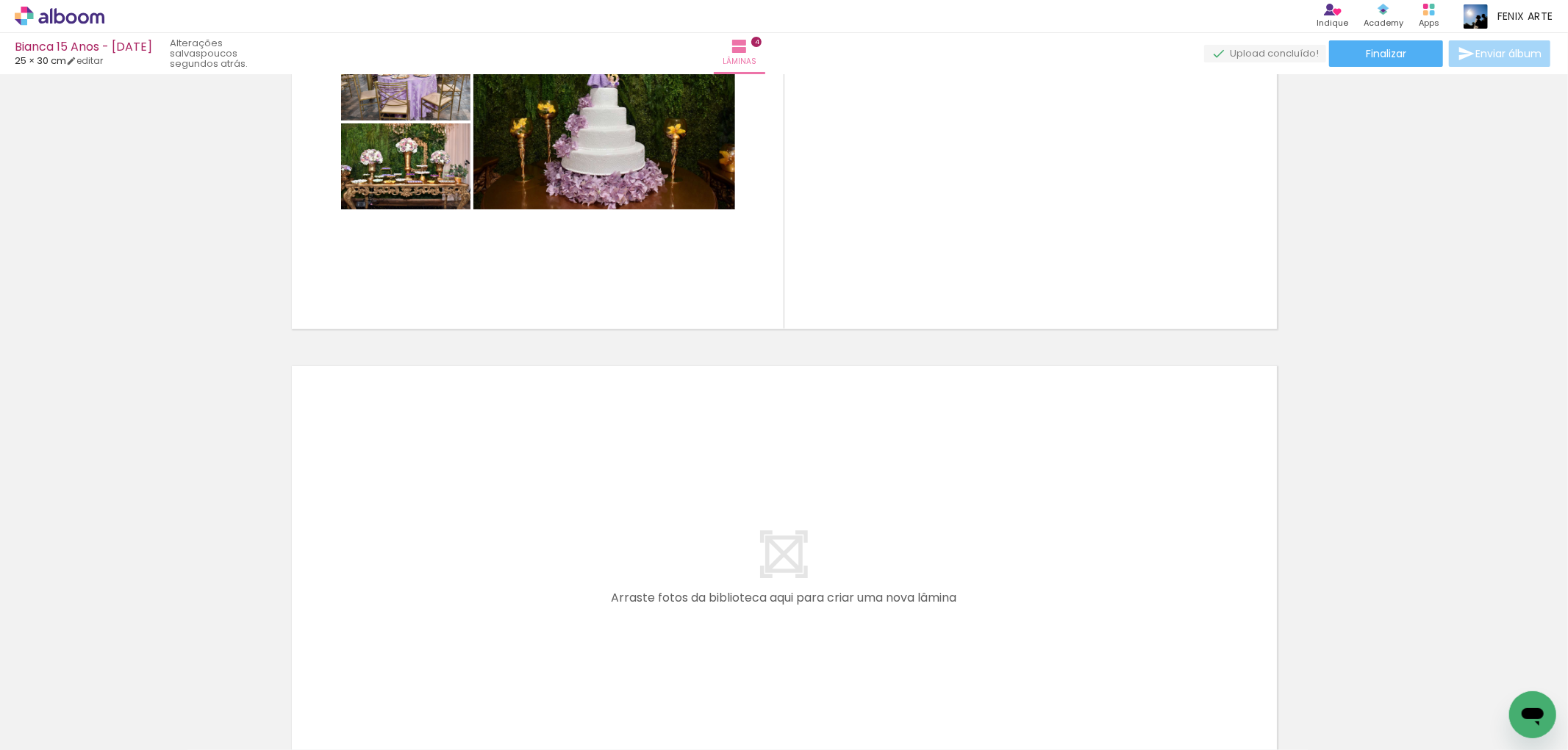
drag, startPoint x: 987, startPoint y: 699, endPoint x: 964, endPoint y: 587, distance: 114.3
click at [964, 587] on quentale-workspace at bounding box center [784, 375] width 1568 height 750
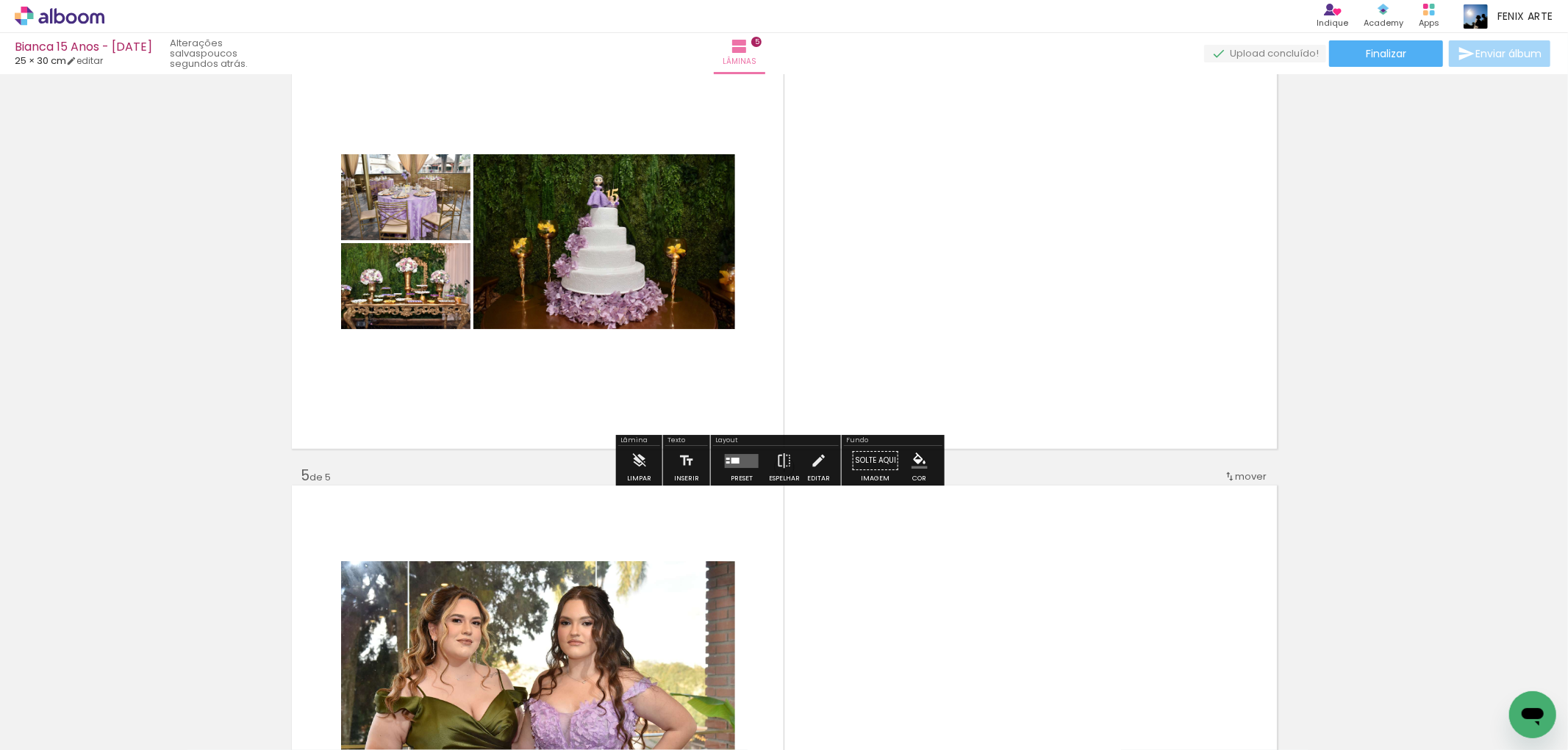
scroll to position [1599, 0]
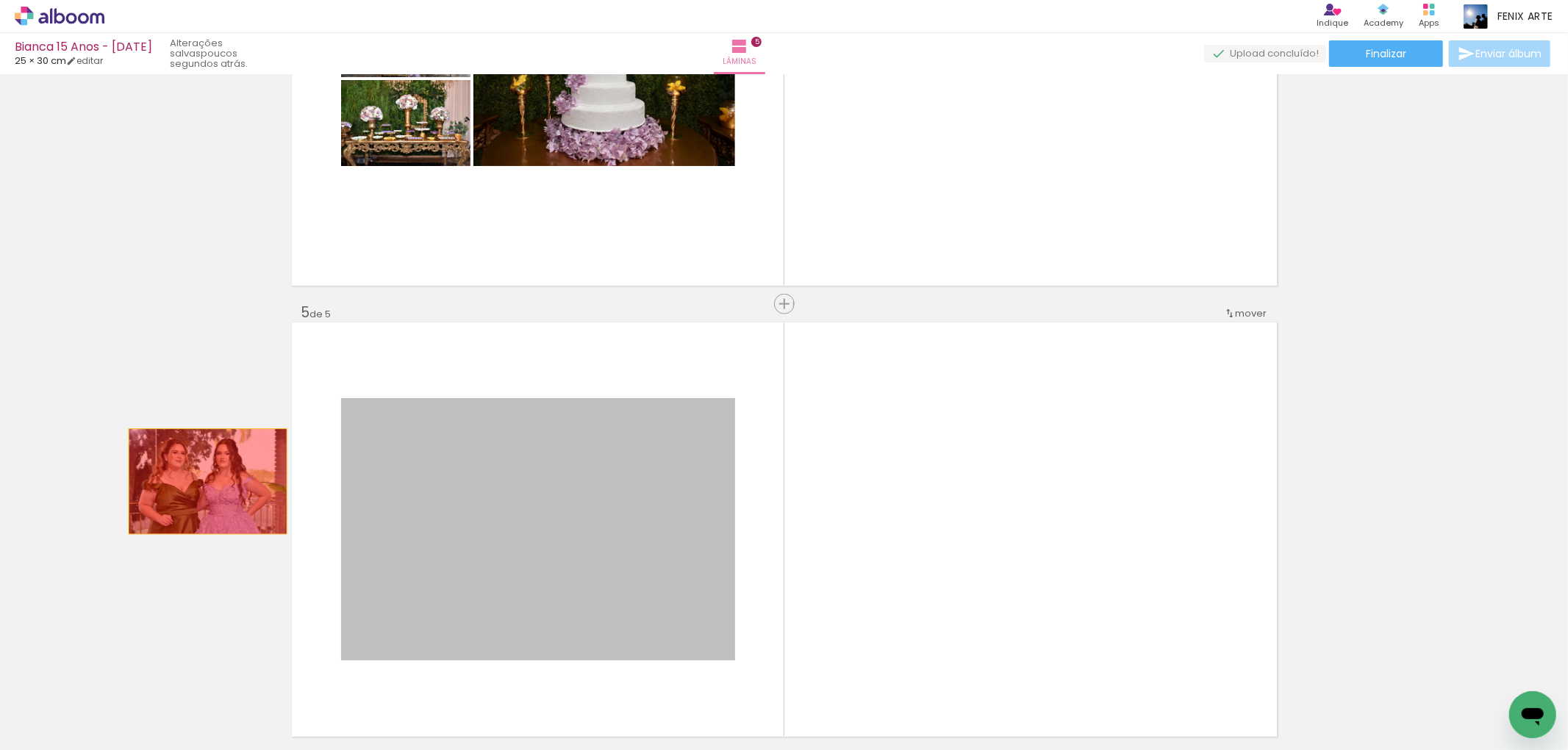
drag, startPoint x: 520, startPoint y: 498, endPoint x: 199, endPoint y: 475, distance: 321.8
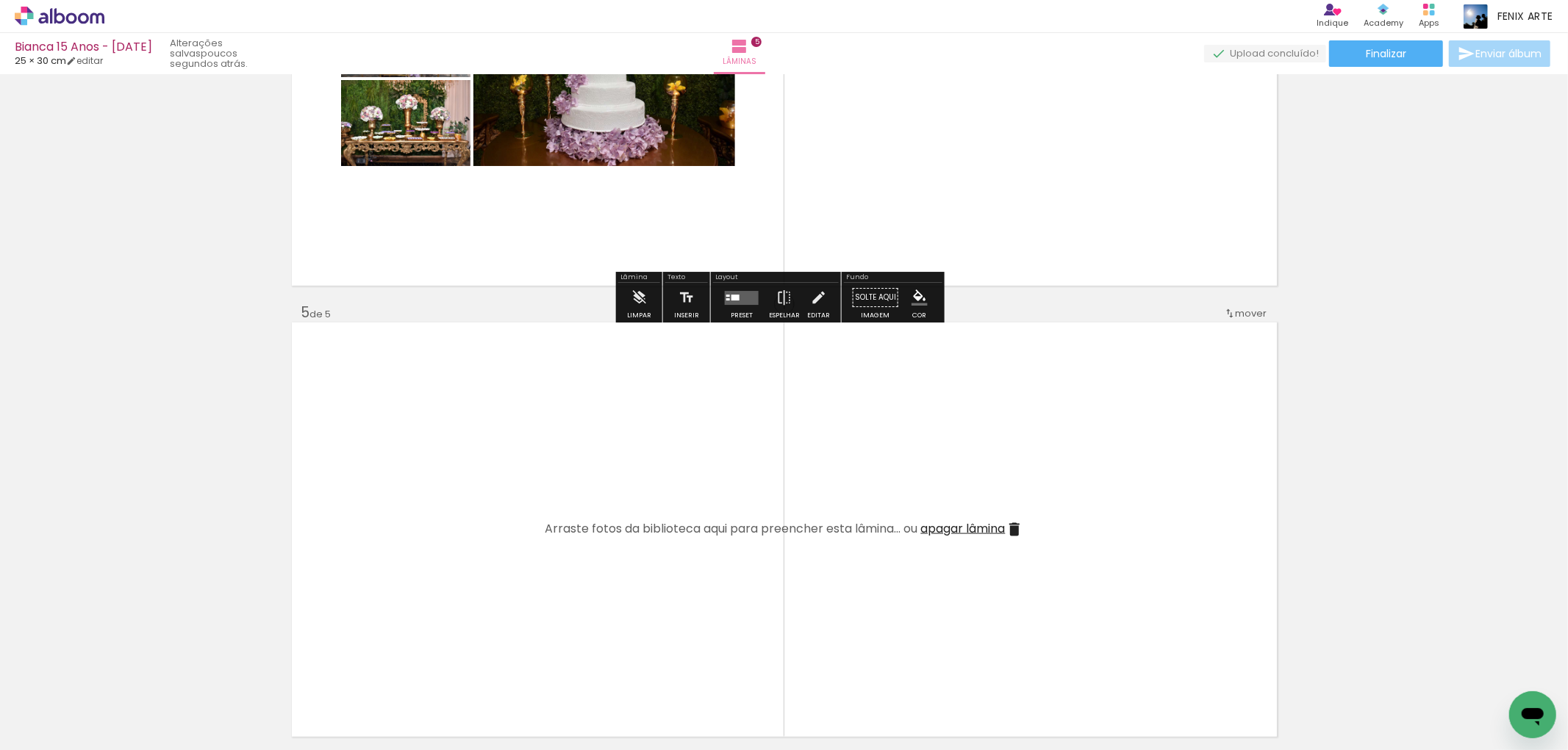
scroll to position [1109, 0]
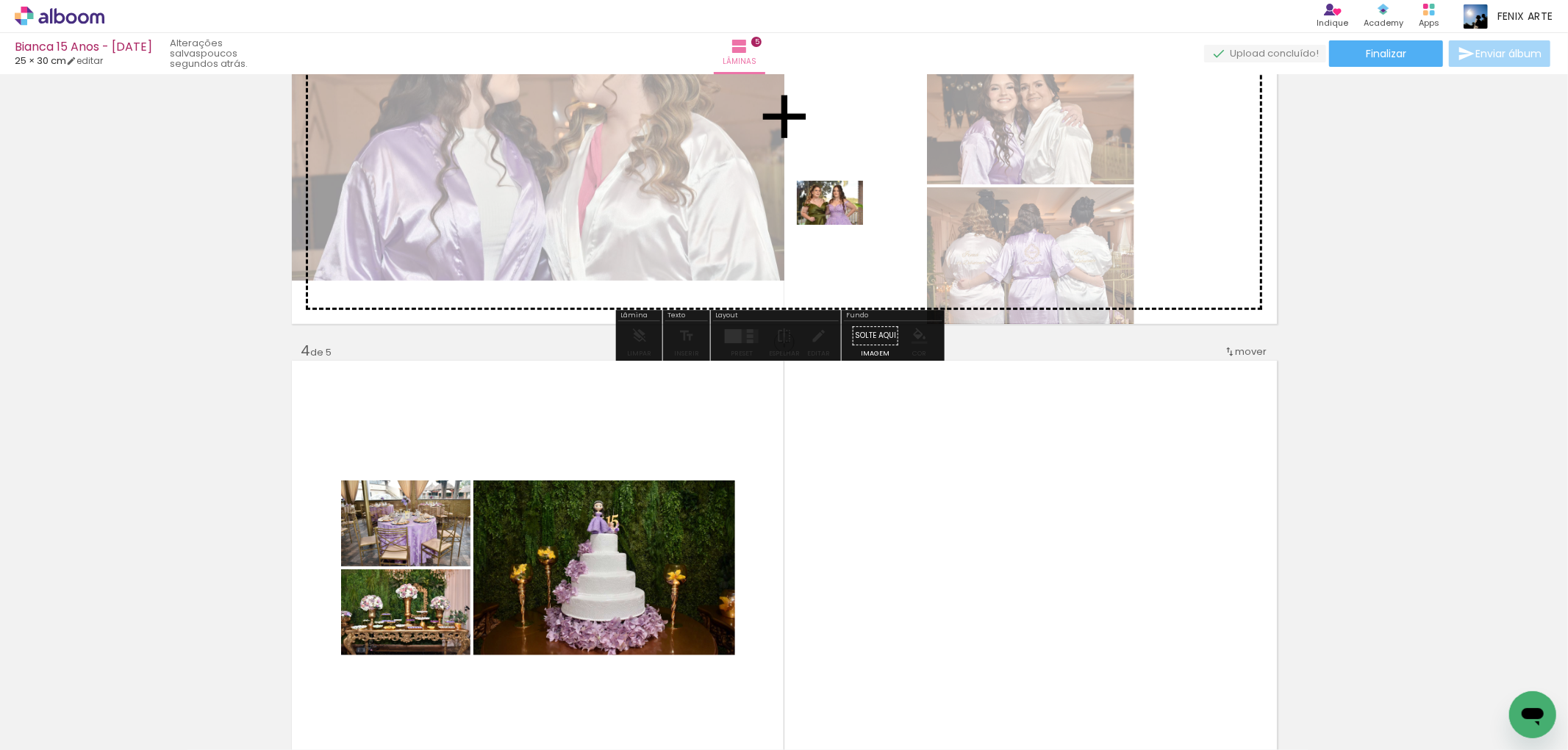
drag, startPoint x: 1011, startPoint y: 625, endPoint x: 841, endPoint y: 225, distance: 434.6
click at [841, 225] on quentale-workspace at bounding box center [784, 375] width 1568 height 750
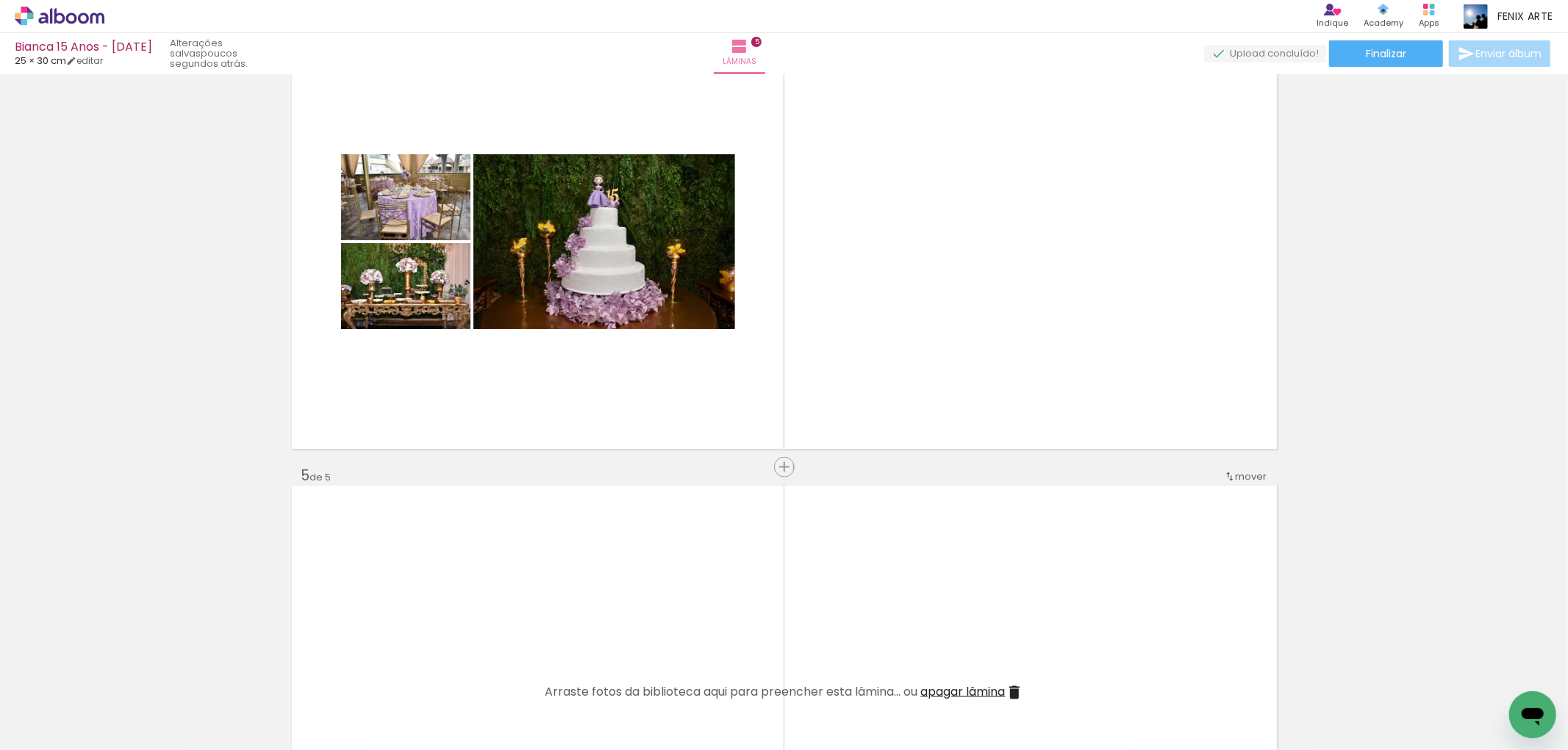
scroll to position [1599, 0]
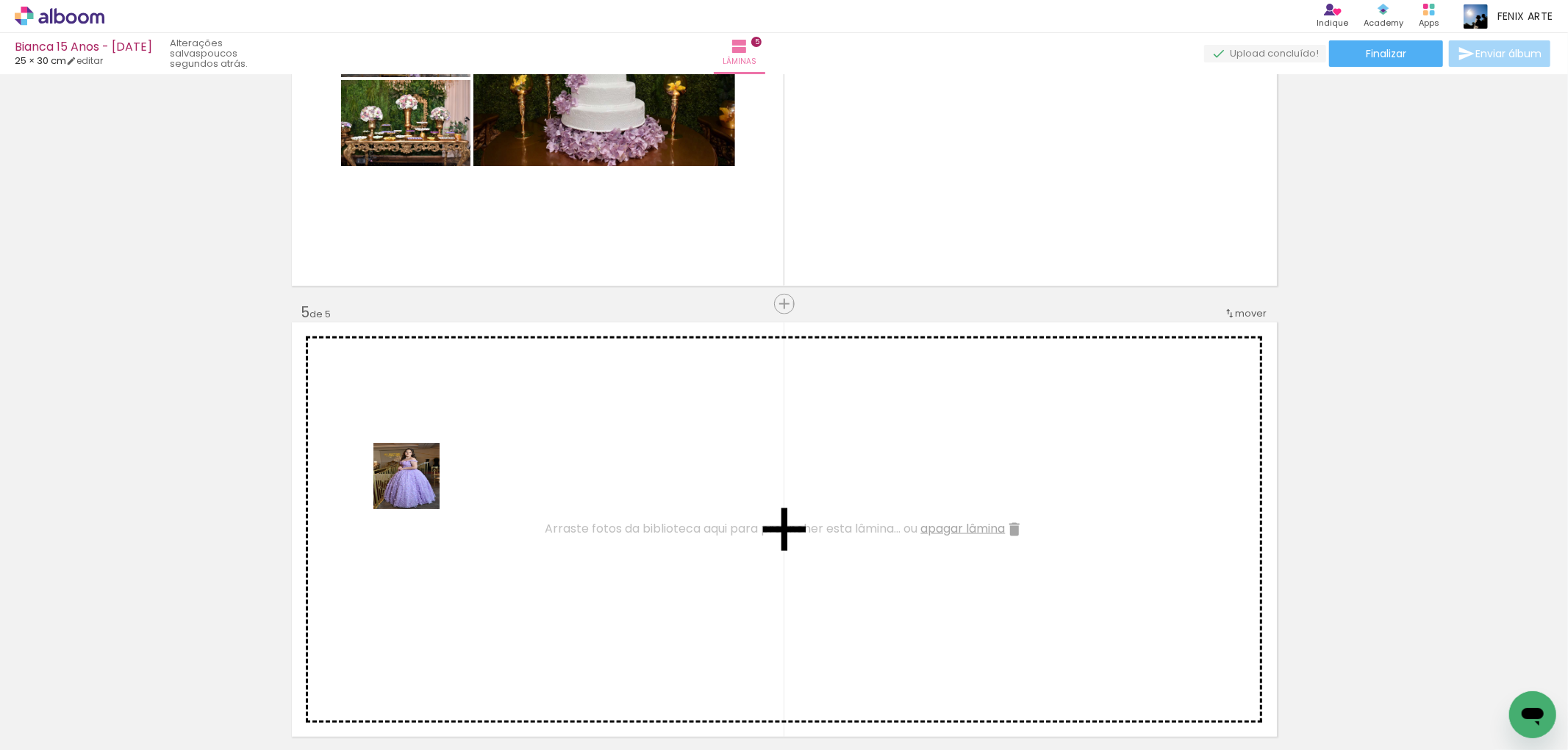
drag, startPoint x: 210, startPoint y: 655, endPoint x: 219, endPoint y: 634, distance: 22.8
click at [422, 480] on quentale-workspace at bounding box center [784, 375] width 1568 height 750
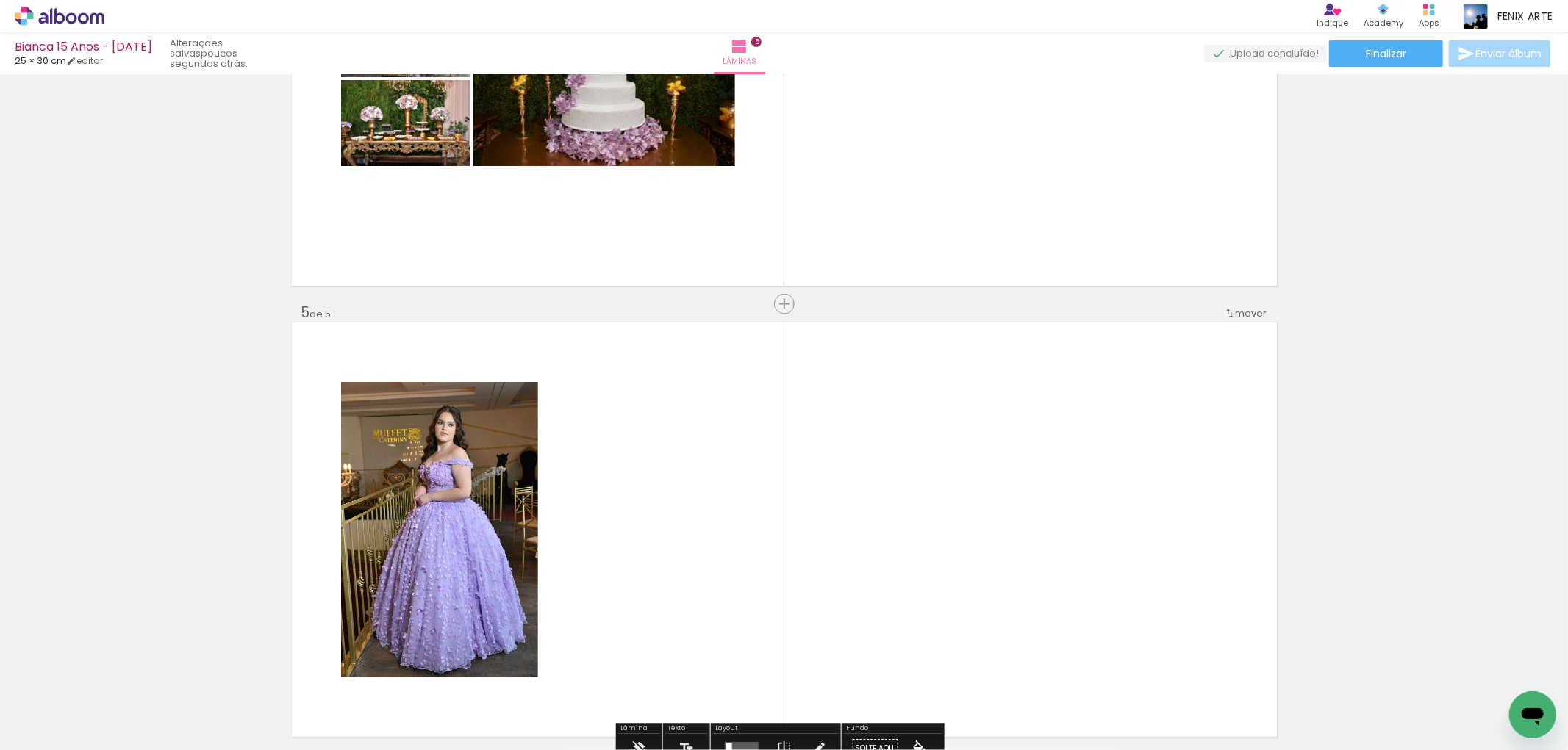
drag, startPoint x: 158, startPoint y: 708, endPoint x: 339, endPoint y: 594, distance: 213.9
click at [522, 497] on quentale-workspace at bounding box center [784, 375] width 1568 height 750
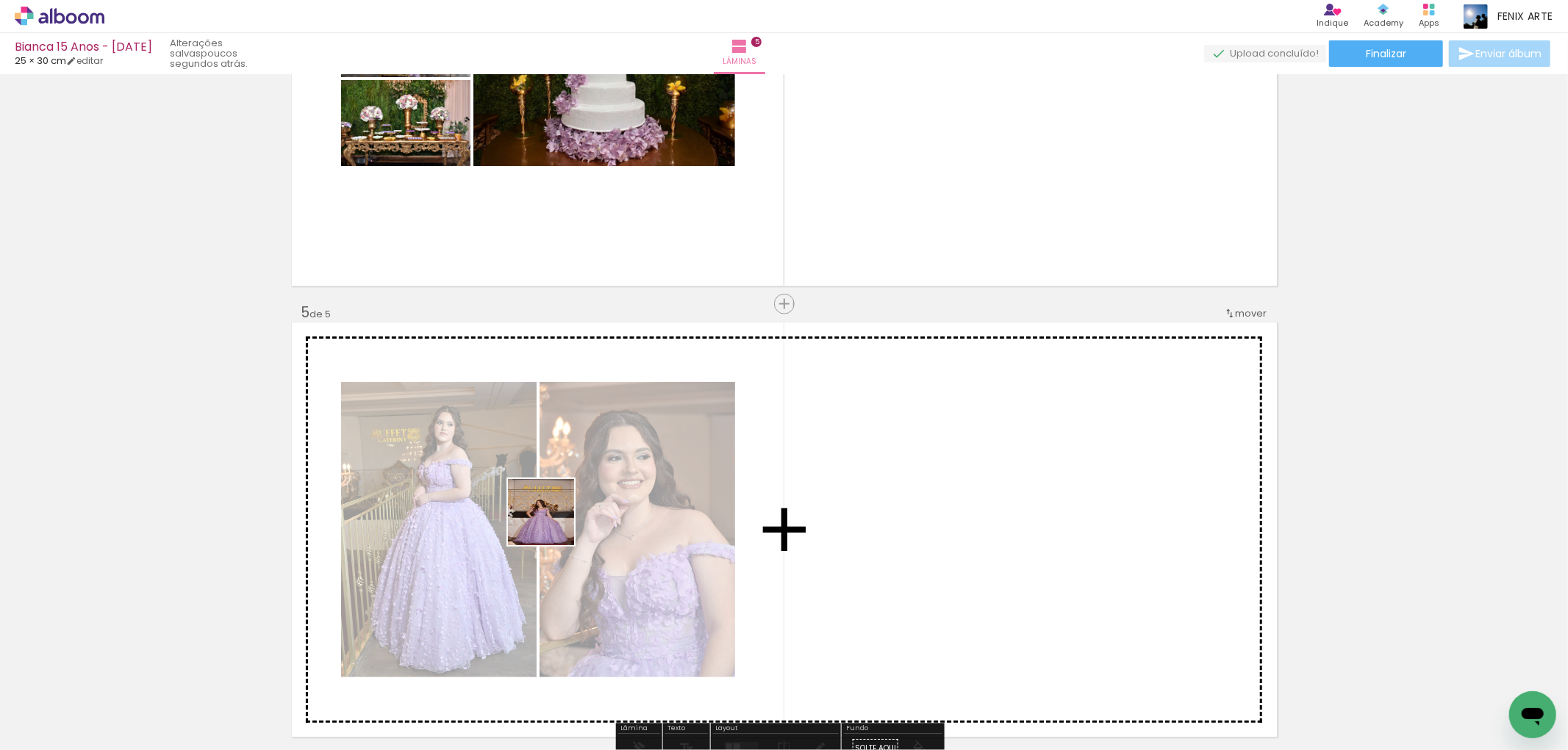
drag, startPoint x: 151, startPoint y: 707, endPoint x: 630, endPoint y: 516, distance: 515.7
click at [631, 489] on quentale-workspace at bounding box center [784, 375] width 1568 height 750
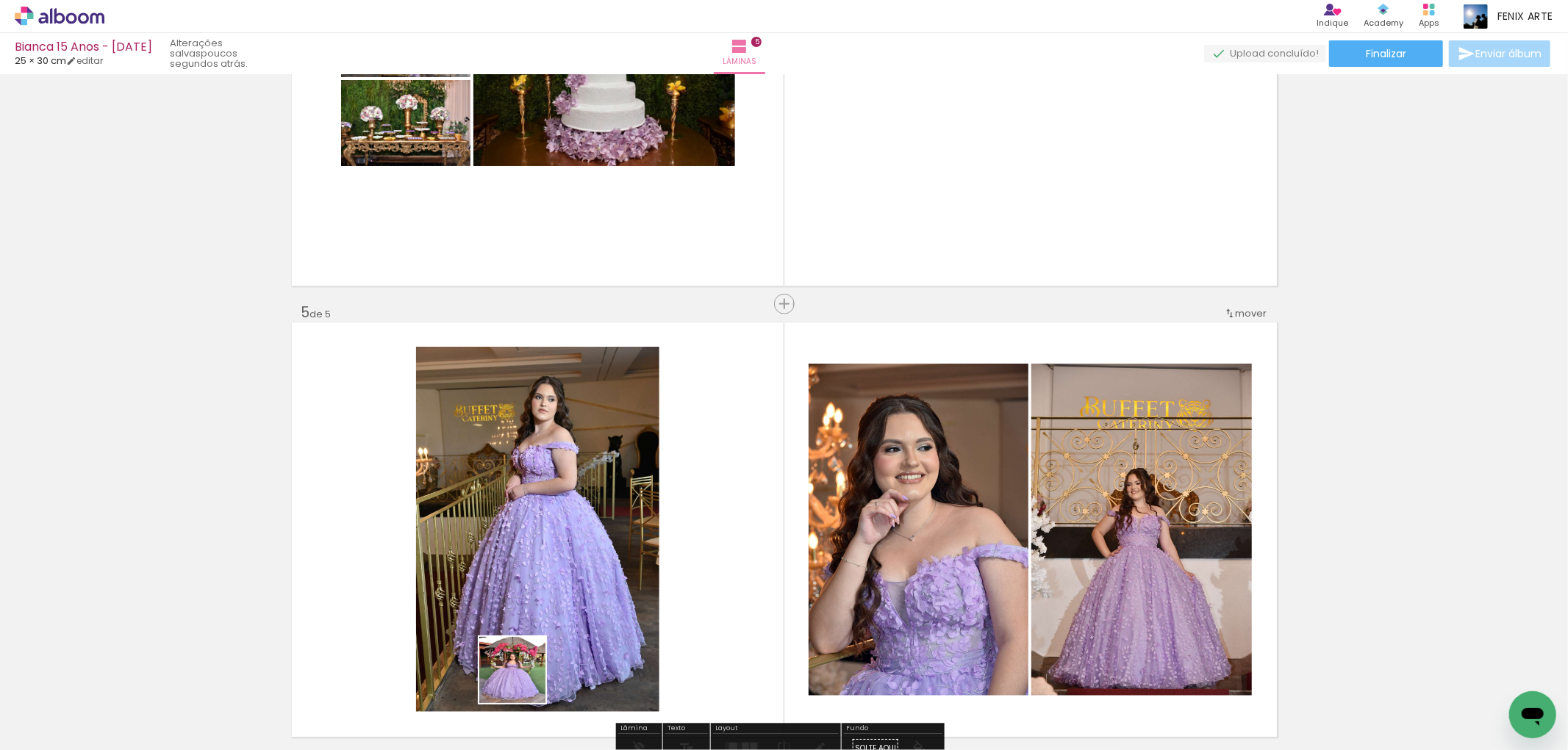
drag, startPoint x: 479, startPoint y: 710, endPoint x: 785, endPoint y: 498, distance: 372.3
click at [782, 501] on quentale-workspace at bounding box center [784, 375] width 1568 height 750
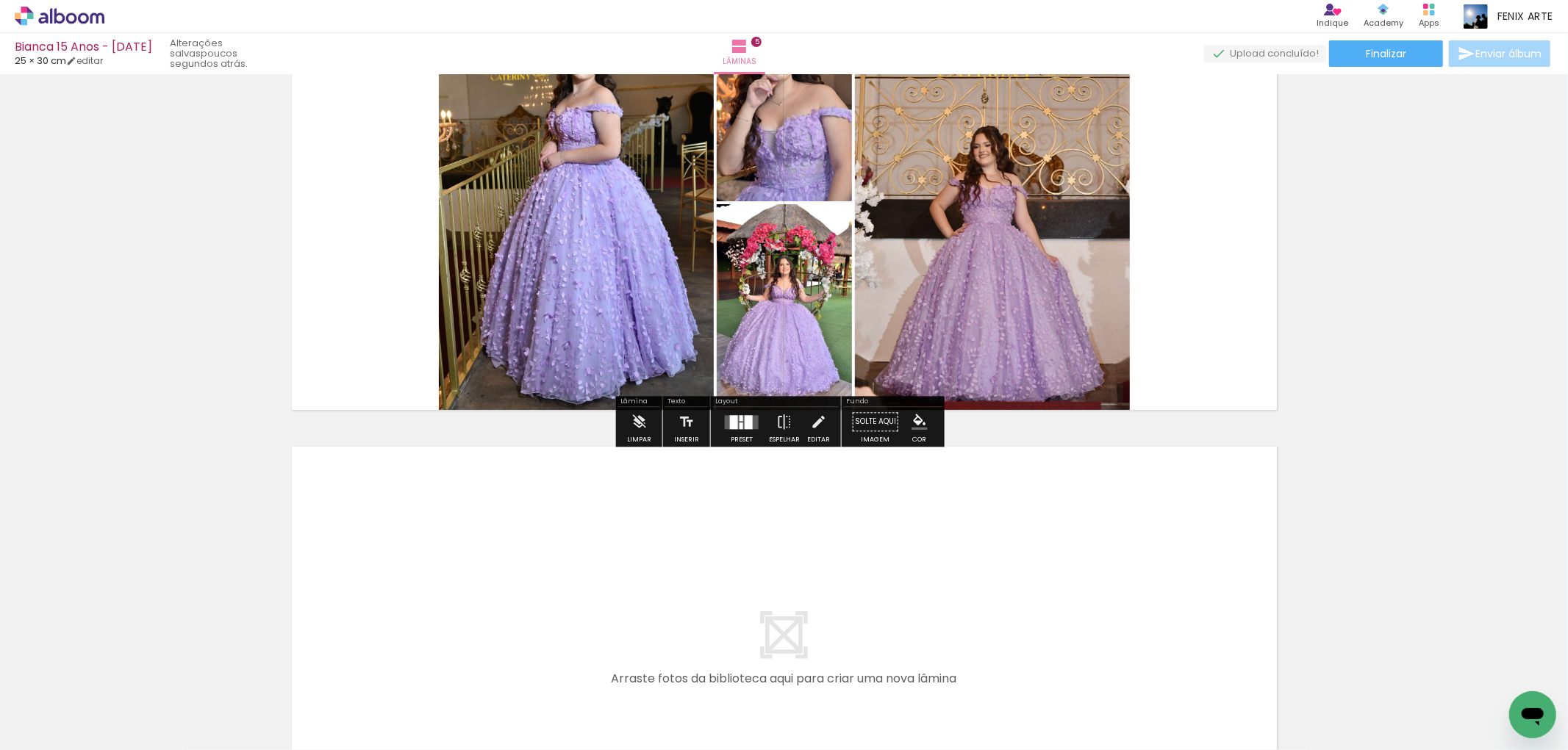
scroll to position [2008, 0]
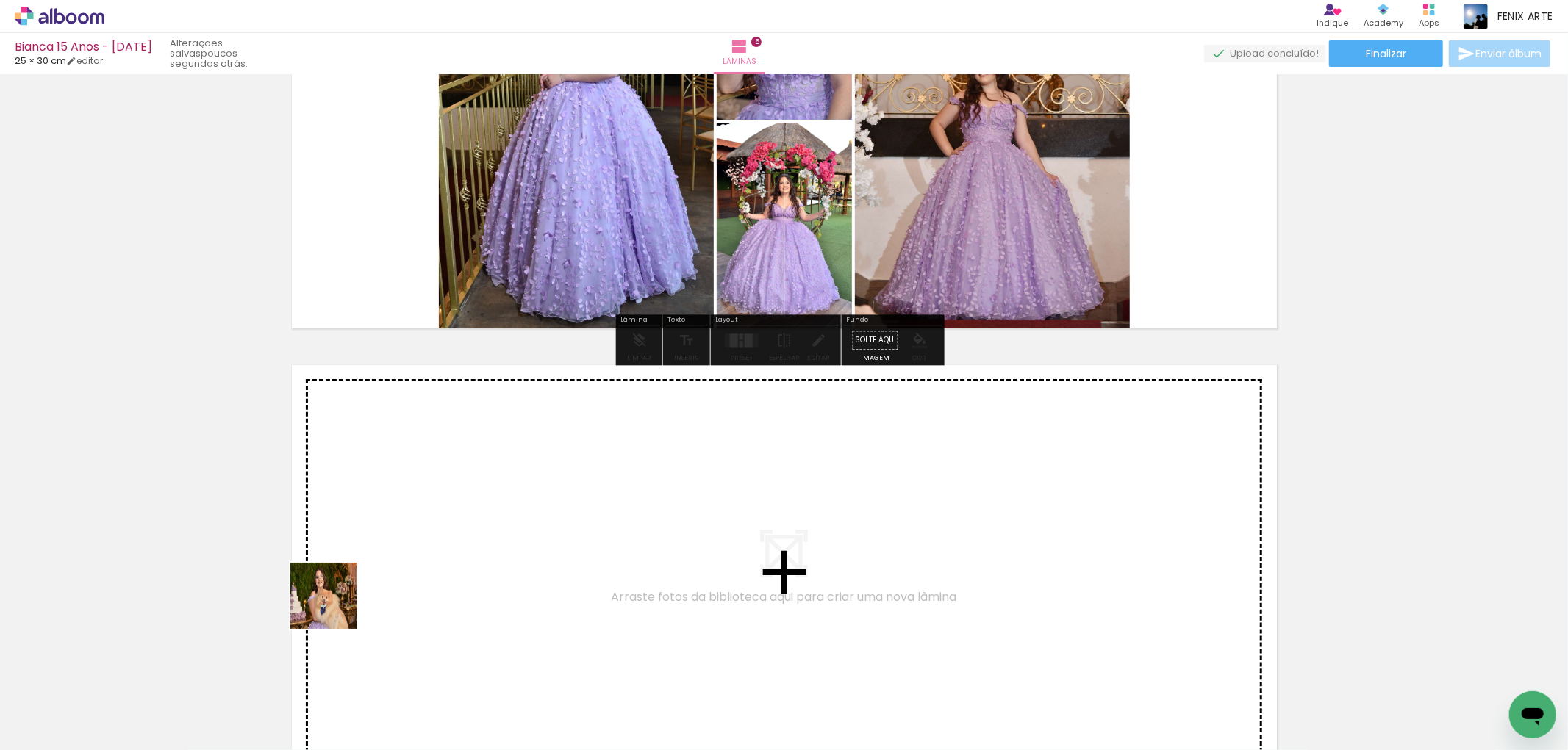
drag, startPoint x: 177, startPoint y: 705, endPoint x: 401, endPoint y: 559, distance: 267.4
click at [401, 559] on quentale-workspace at bounding box center [784, 375] width 1568 height 750
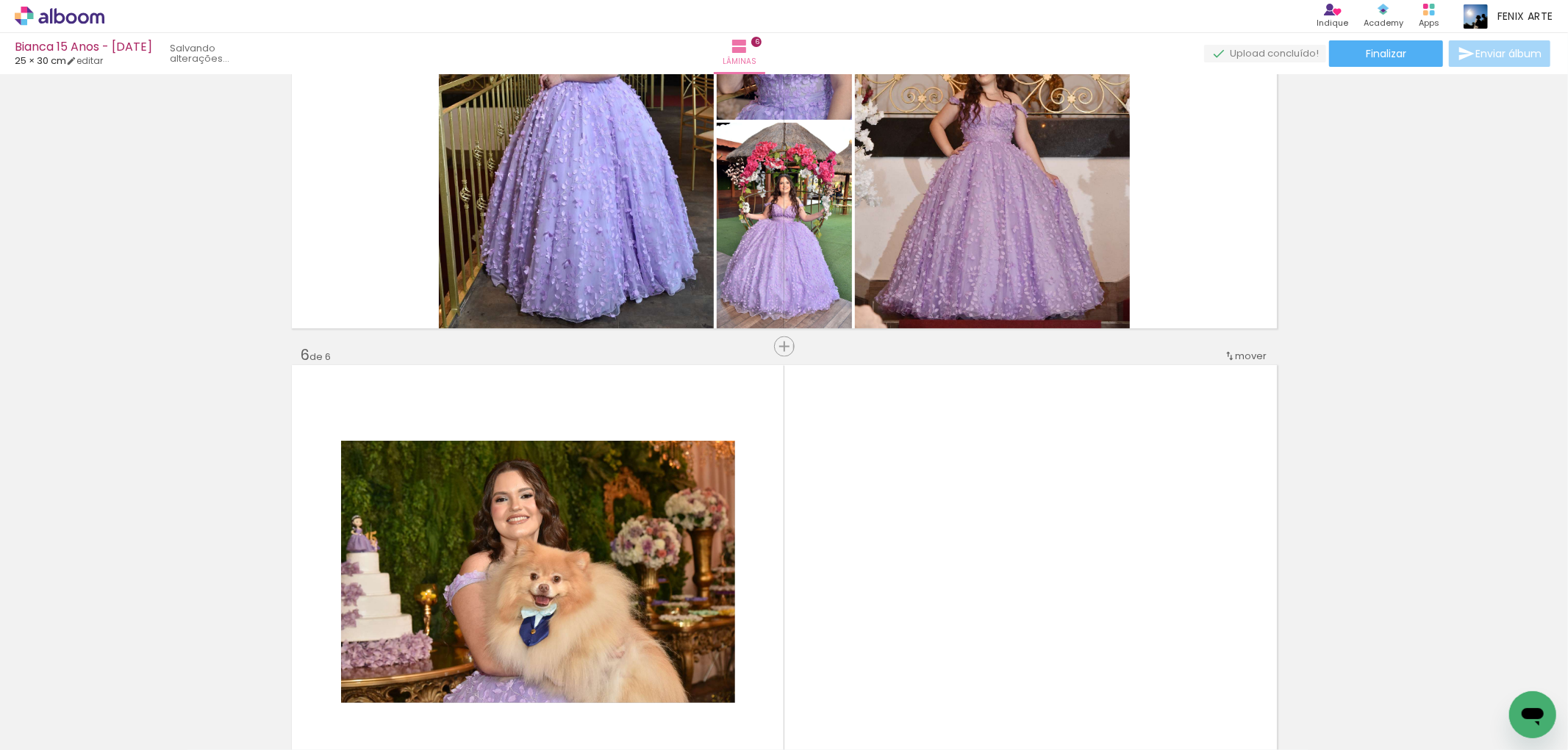
scroll to position [2213, 0]
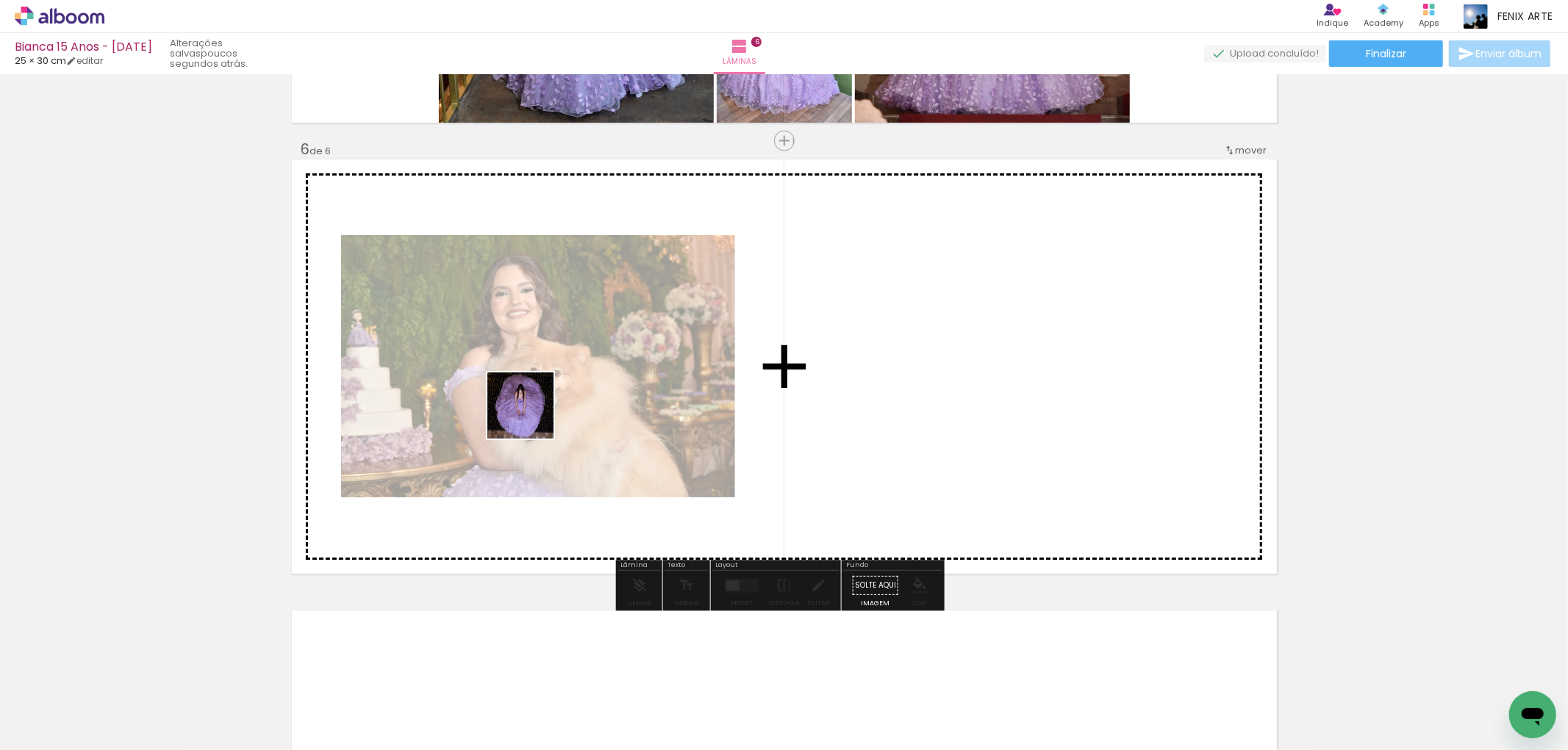
drag, startPoint x: 240, startPoint y: 691, endPoint x: 398, endPoint y: 507, distance: 242.5
click at [534, 410] on quentale-workspace at bounding box center [784, 375] width 1568 height 750
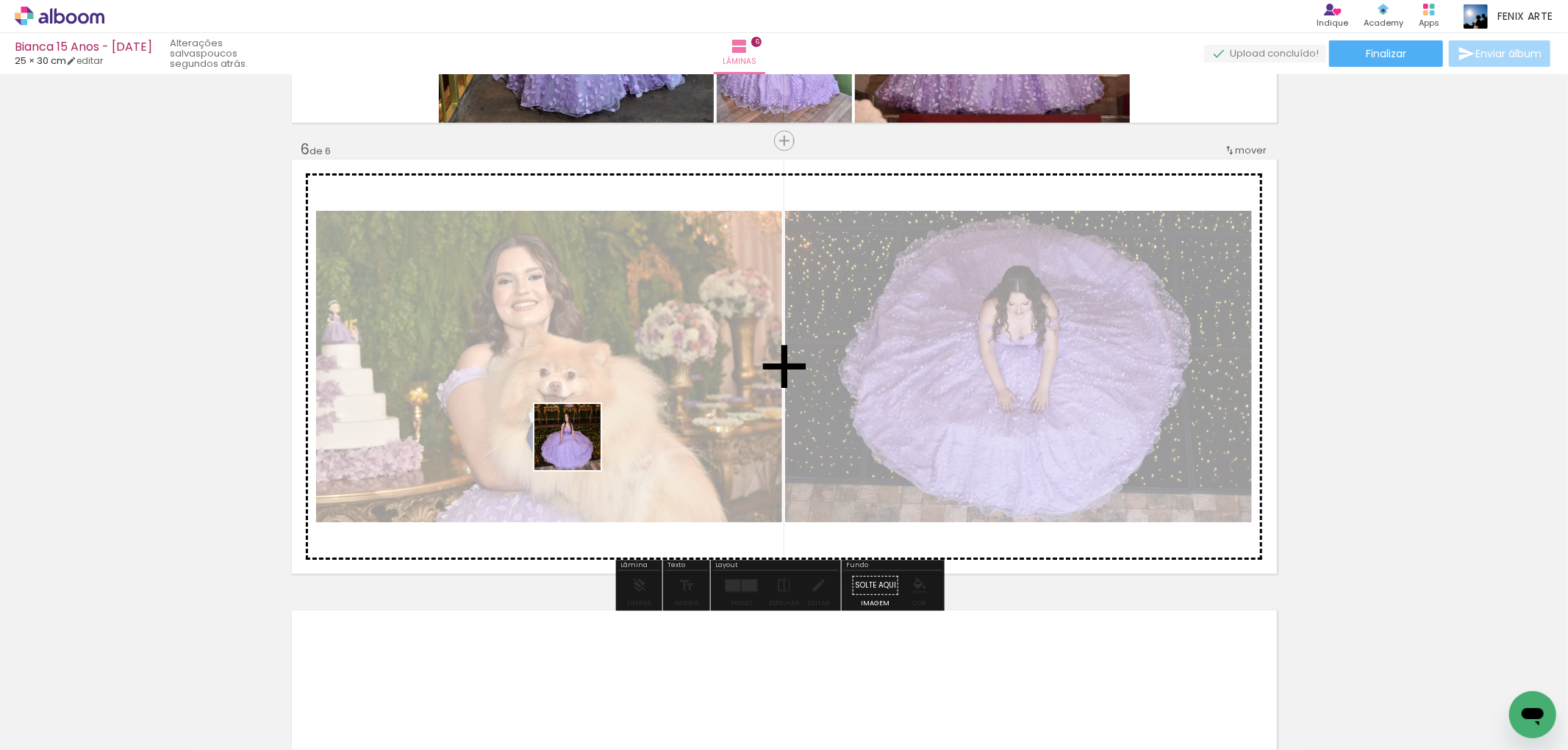
drag, startPoint x: 164, startPoint y: 697, endPoint x: 579, endPoint y: 448, distance: 484.0
click at [579, 448] on quentale-workspace at bounding box center [784, 375] width 1568 height 750
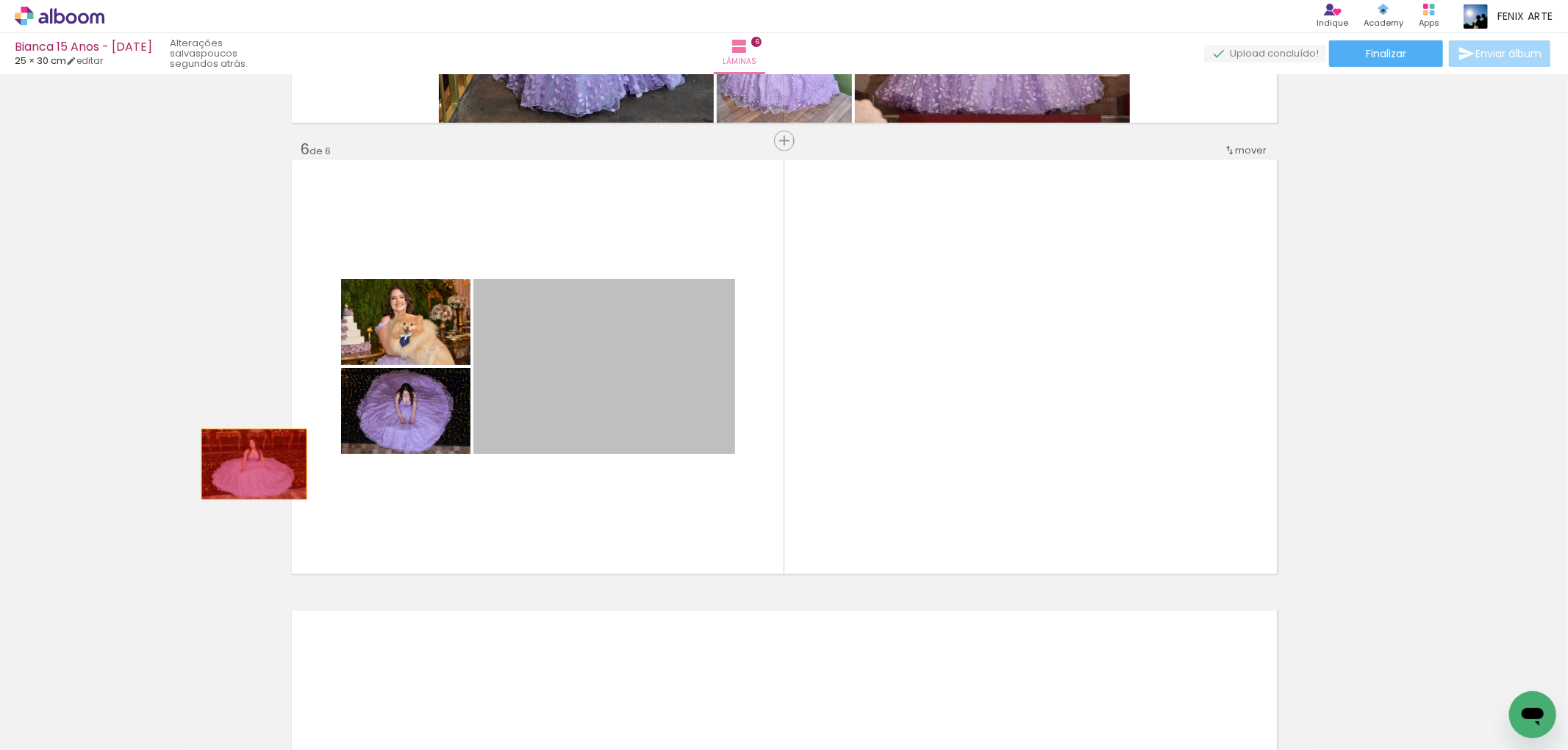
drag, startPoint x: 628, startPoint y: 368, endPoint x: 208, endPoint y: 451, distance: 428.1
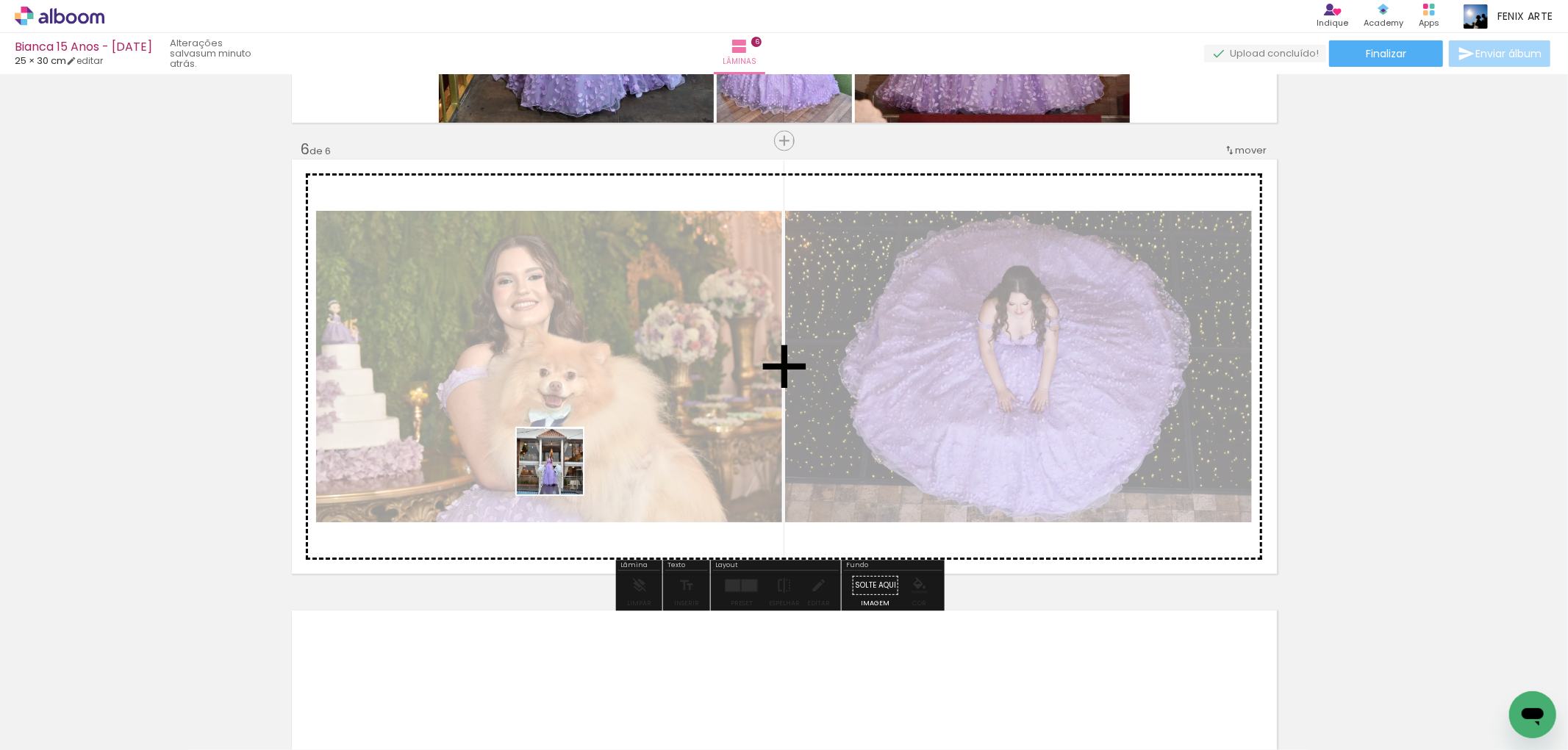
drag, startPoint x: 238, startPoint y: 705, endPoint x: 680, endPoint y: 370, distance: 554.6
click at [679, 370] on quentale-workspace at bounding box center [784, 375] width 1568 height 750
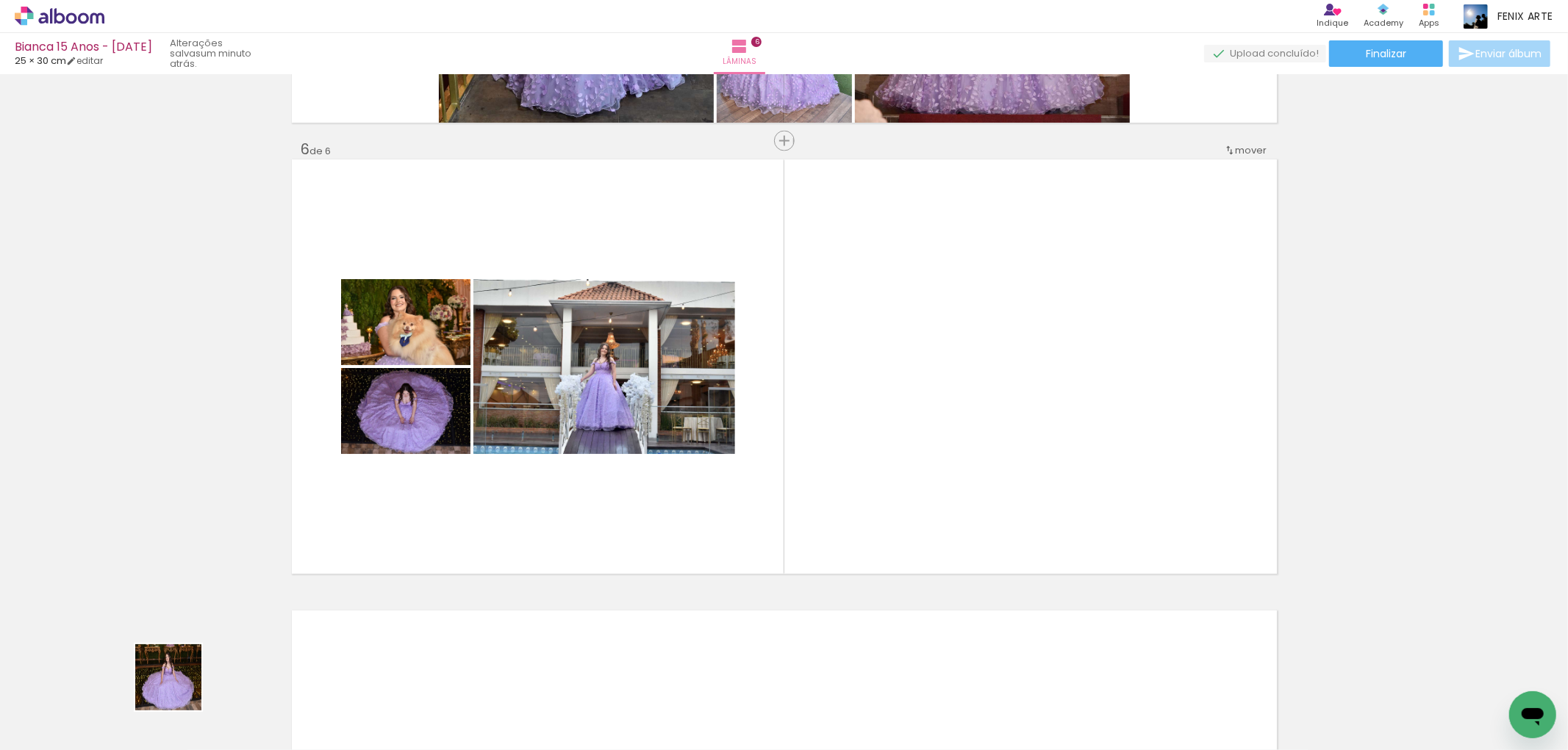
drag, startPoint x: 160, startPoint y: 703, endPoint x: 734, endPoint y: 416, distance: 641.8
click at [734, 416] on quentale-workspace at bounding box center [784, 375] width 1568 height 750
